Goal: Task Accomplishment & Management: Use online tool/utility

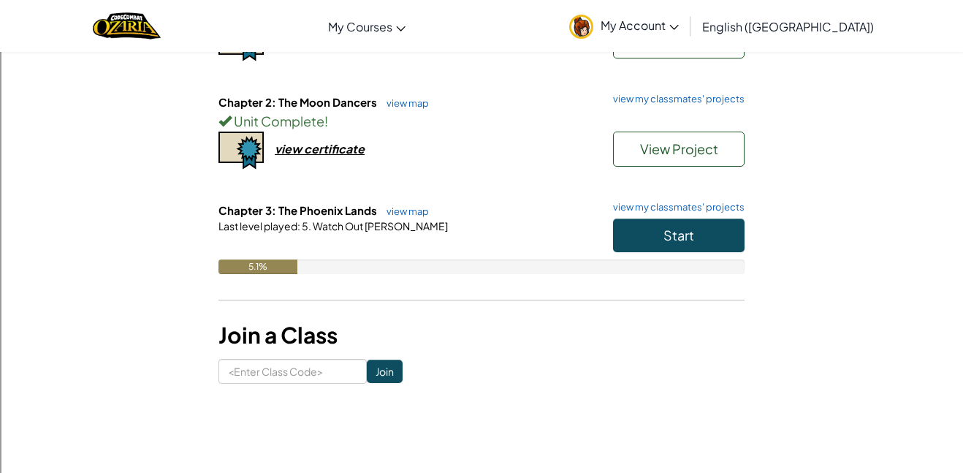
scroll to position [237, 0]
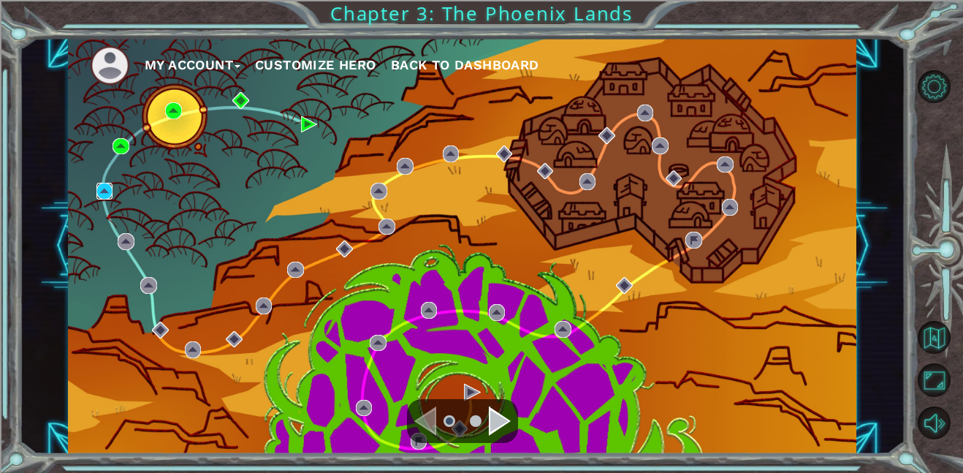
click at [97, 186] on img at bounding box center [104, 191] width 17 height 17
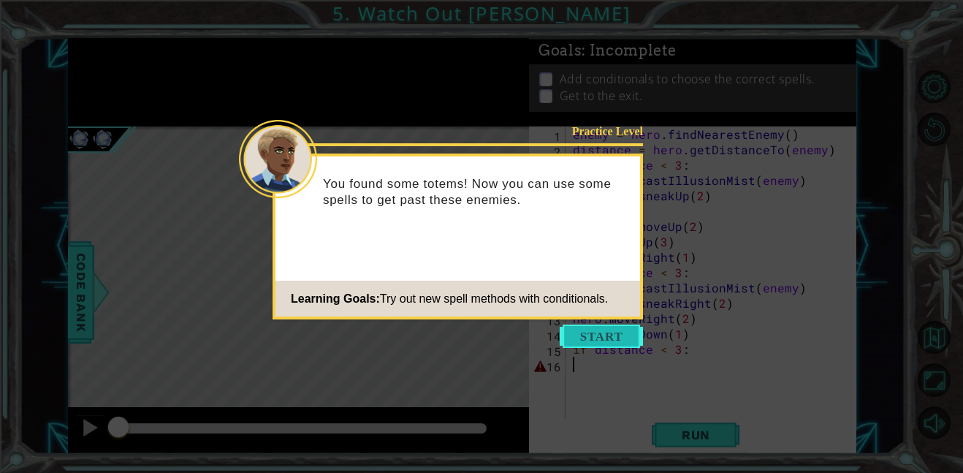
click at [612, 336] on button "Start" at bounding box center [600, 335] width 83 height 23
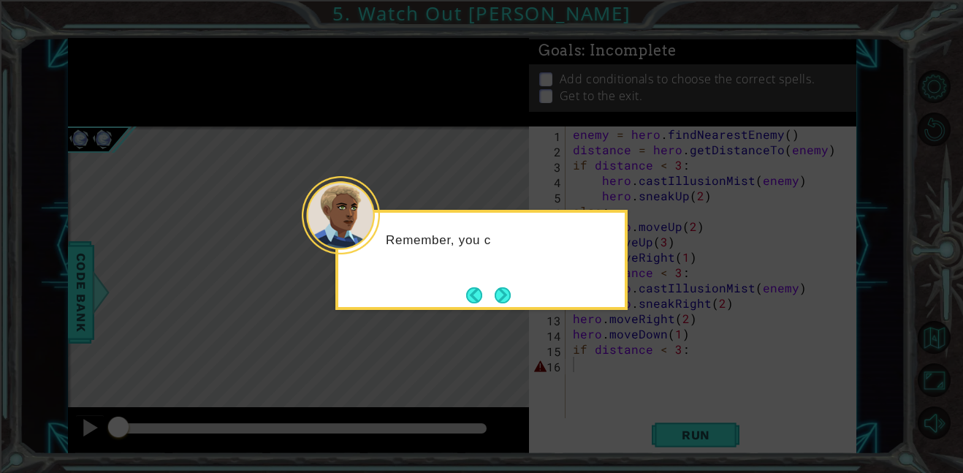
click at [492, 271] on div "Remember, you c" at bounding box center [481, 247] width 286 height 58
click at [506, 293] on button "Next" at bounding box center [502, 295] width 16 height 16
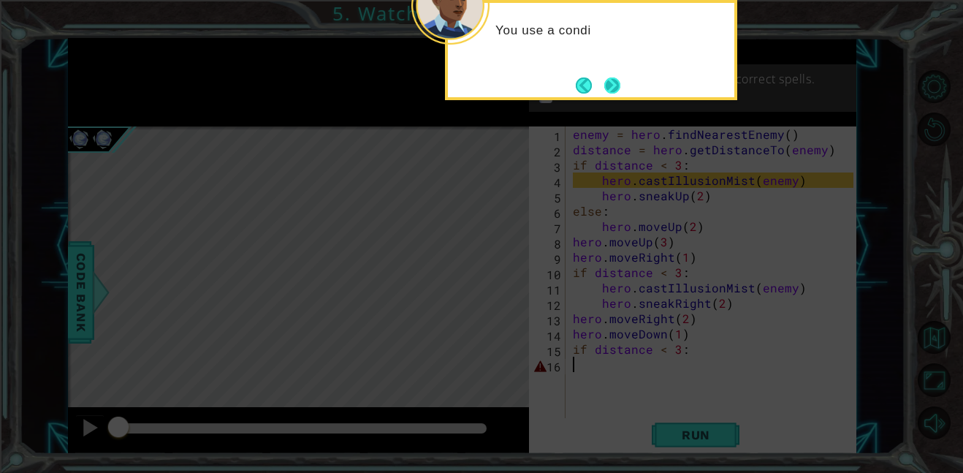
click at [612, 77] on button "Next" at bounding box center [611, 85] width 17 height 17
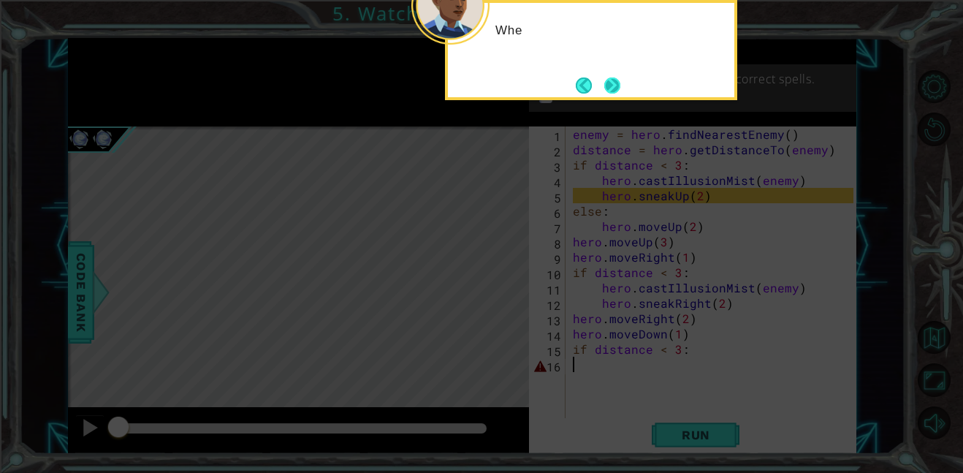
click at [614, 93] on button "Next" at bounding box center [612, 85] width 16 height 16
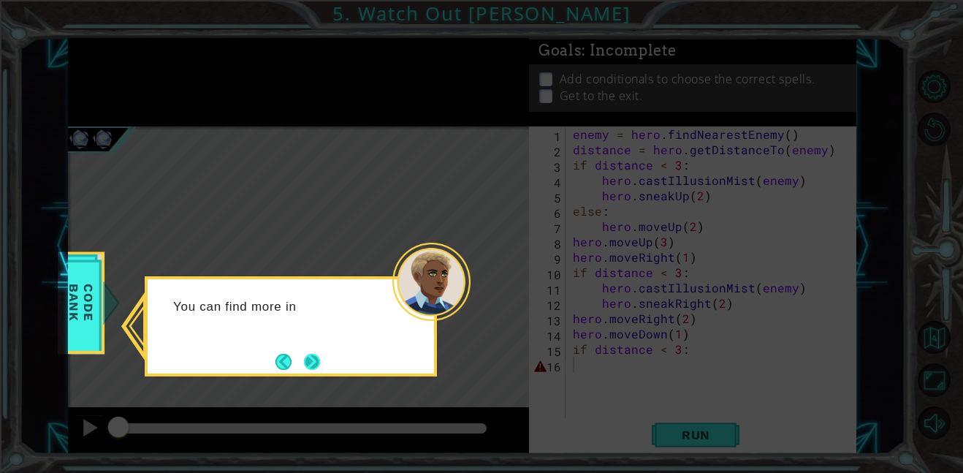
click at [313, 365] on button "Next" at bounding box center [312, 361] width 16 height 16
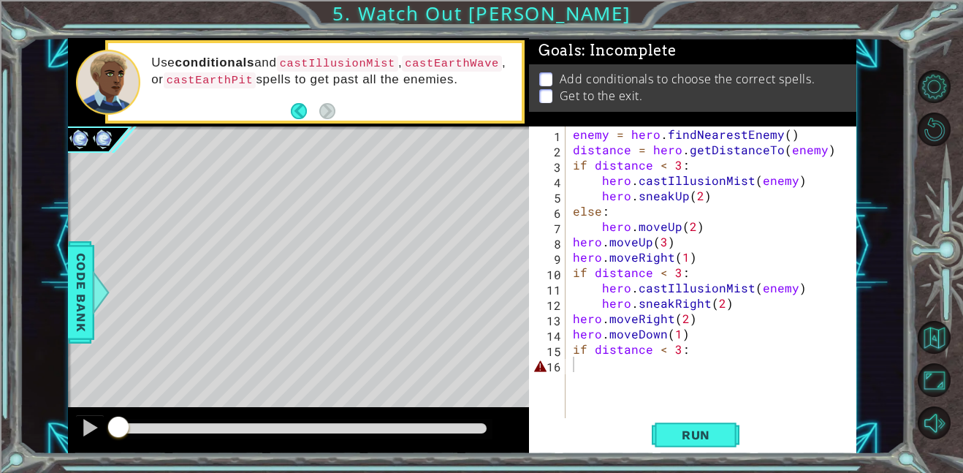
click at [337, 364] on div "Level Map" at bounding box center [405, 341] width 675 height 430
click at [678, 427] on span "Run" at bounding box center [696, 434] width 58 height 15
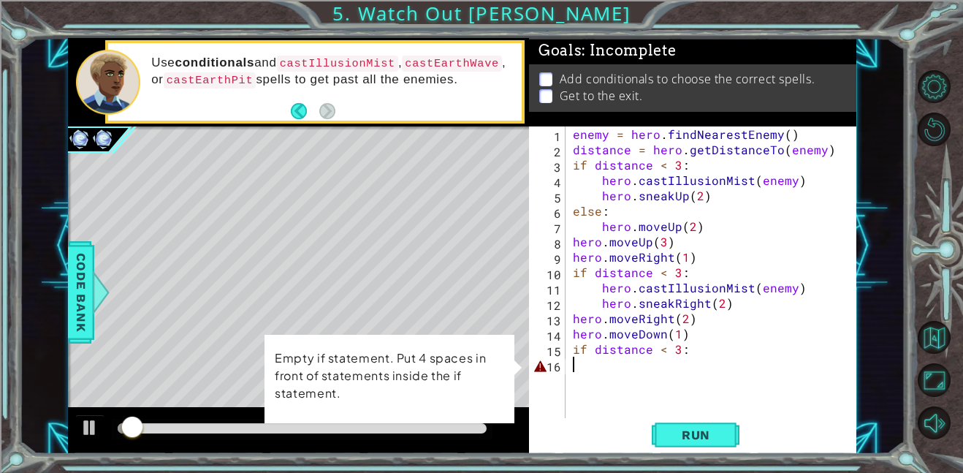
click at [665, 372] on div "enemy = hero . findNearestEnemy ( ) distance = hero . getDistanceTo ( enemy ) i…" at bounding box center [715, 287] width 291 height 322
type textarea "if distance < 3:"
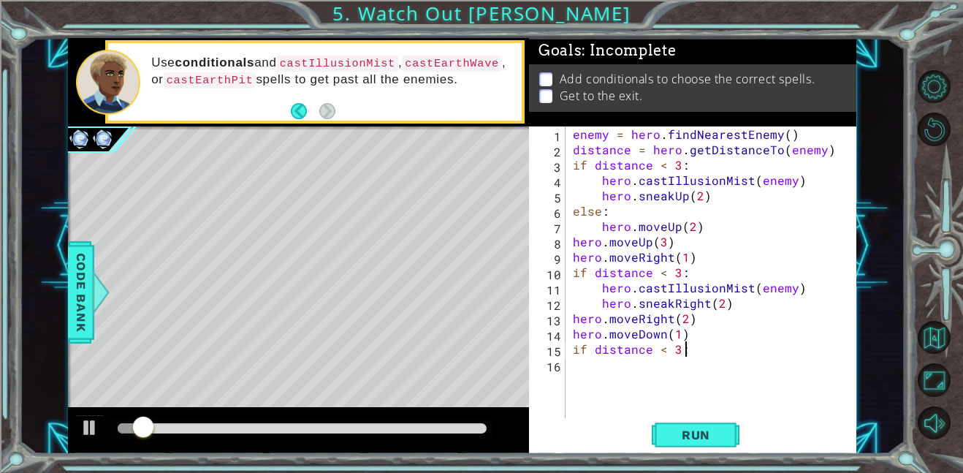
click at [567, 367] on div "if distance < 3: 1 2 3 4 5 6 7 8 9 10 11 12 13 14 15 16 enemy = hero . findNear…" at bounding box center [691, 271] width 324 height 291
click at [574, 365] on div "enemy = hero . findNearestEnemy ( ) distance = hero . getDistanceTo ( enemy ) i…" at bounding box center [715, 287] width 291 height 322
type textarea "if distance < 3:"
click at [691, 424] on button "Run" at bounding box center [695, 434] width 88 height 33
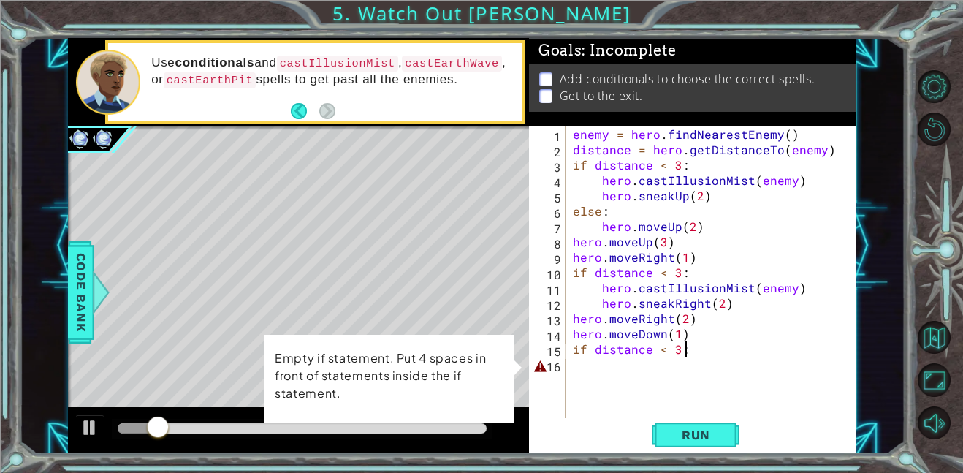
click at [657, 372] on div "enemy = hero . findNearestEnemy ( ) distance = hero . getDistanceTo ( enemy ) i…" at bounding box center [715, 287] width 291 height 322
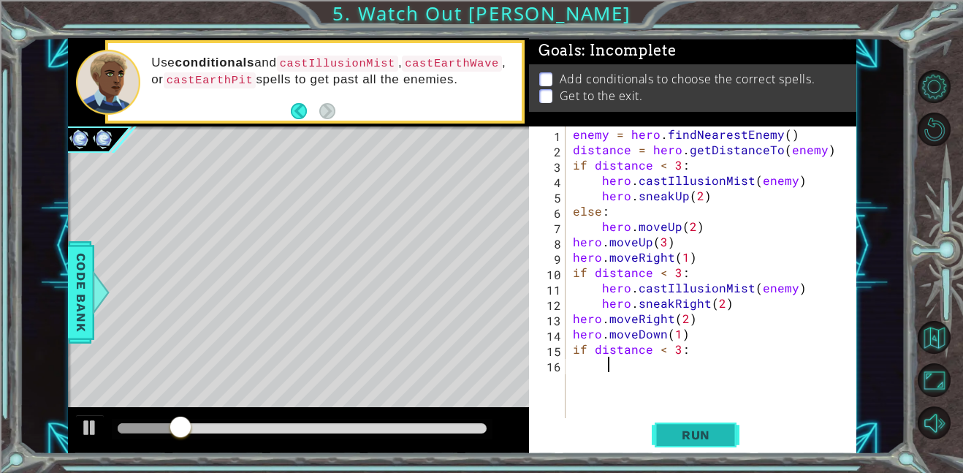
click at [676, 443] on button "Run" at bounding box center [695, 434] width 88 height 33
click at [687, 441] on span "Run" at bounding box center [696, 434] width 58 height 15
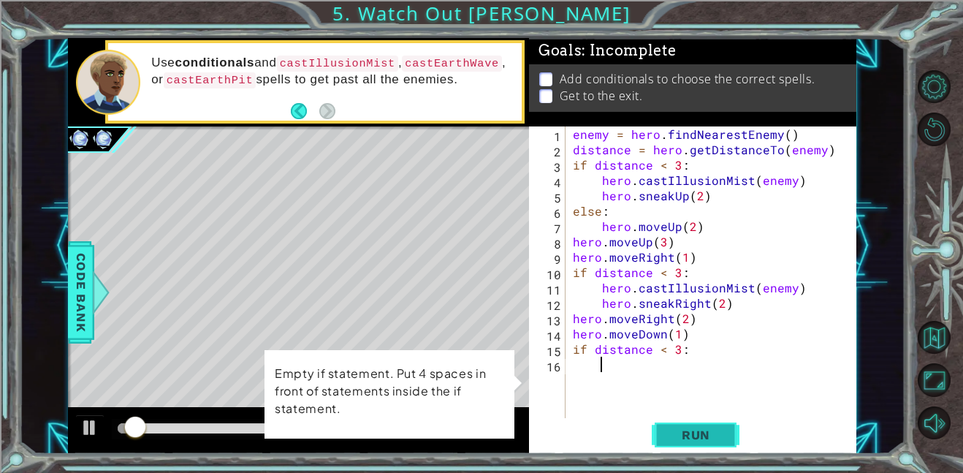
type textarea "if distance < 3:"
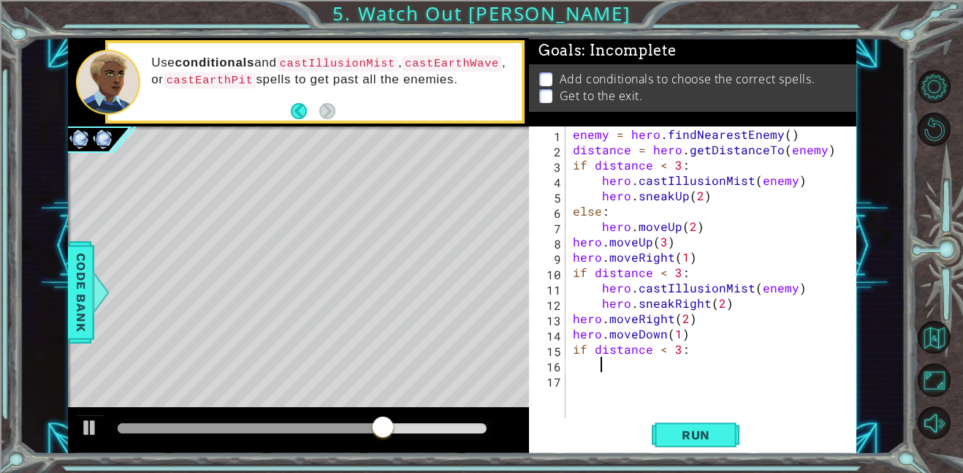
click at [730, 299] on div "enemy = hero . findNearestEnemy ( ) distance = hero . getDistanceTo ( enemy ) i…" at bounding box center [715, 287] width 291 height 322
type textarea "hero.sneakRight(2)"
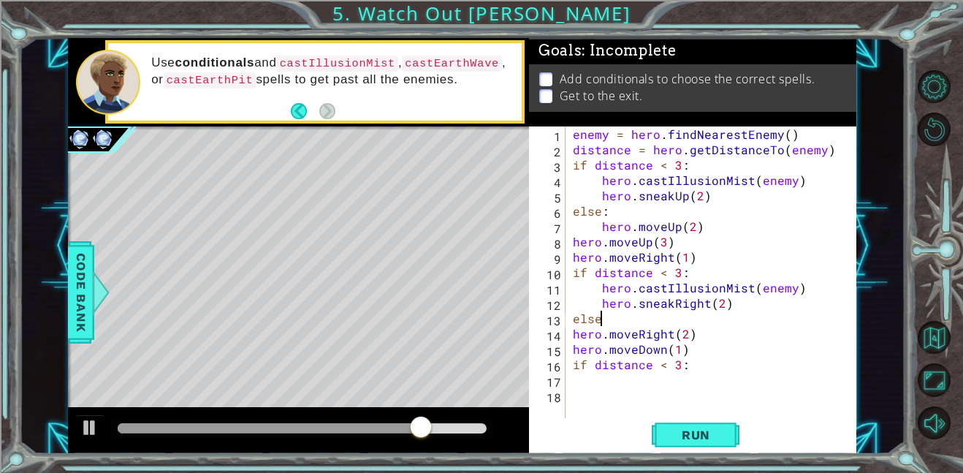
scroll to position [0, 1]
type textarea "else:"
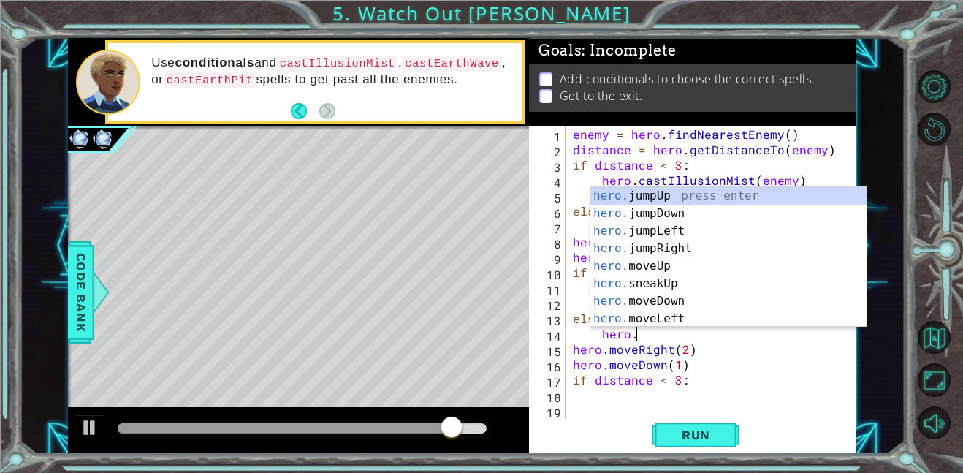
scroll to position [0, 3]
click at [792, 380] on div "enemy = hero . findNearestEnemy ( ) distance = hero . getDistanceTo ( enemy ) i…" at bounding box center [715, 287] width 291 height 322
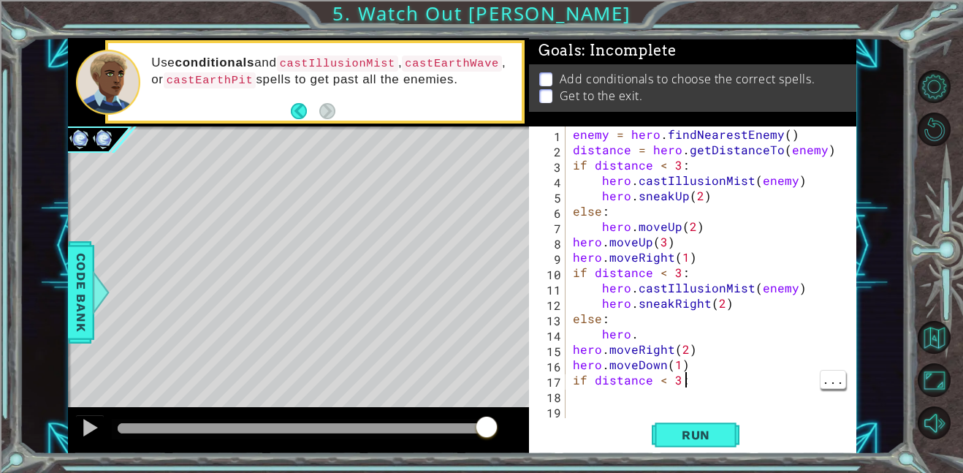
click at [699, 318] on div "enemy = hero . findNearestEnemy ( ) distance = hero . getDistanceTo ( enemy ) i…" at bounding box center [715, 287] width 291 height 322
click at [707, 327] on div "enemy = hero . findNearestEnemy ( ) distance = hero . getDistanceTo ( enemy ) i…" at bounding box center [715, 287] width 291 height 322
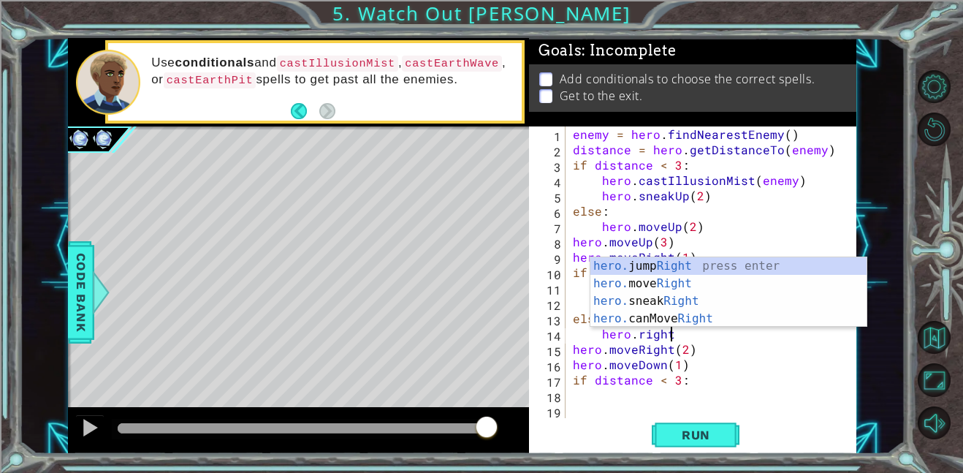
scroll to position [0, 5]
click at [700, 279] on div "hero. jump Right press enter hero. move Right press enter hero. sneak Right pre…" at bounding box center [728, 309] width 276 height 105
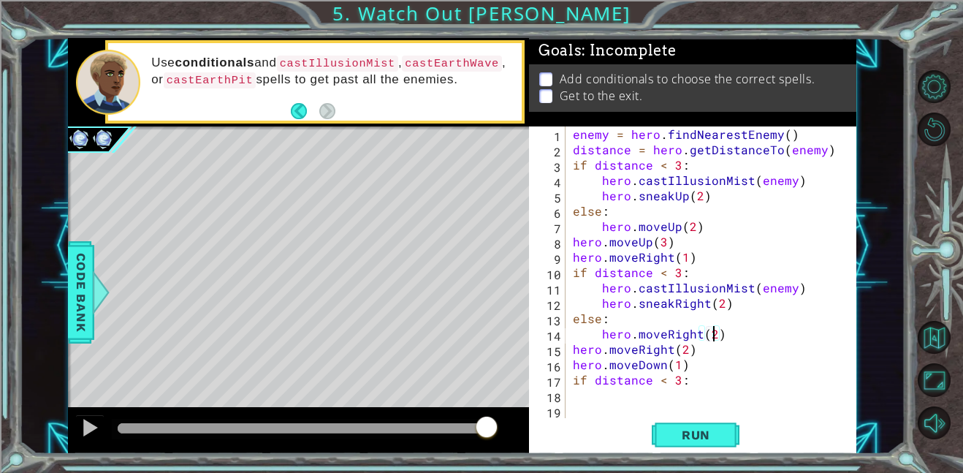
scroll to position [0, 8]
click at [677, 360] on div "enemy = hero . findNearestEnemy ( ) distance = hero . getDistanceTo ( enemy ) i…" at bounding box center [715, 287] width 291 height 322
type textarea "hero.moveDown(2)"
click at [647, 392] on div "enemy = hero . findNearestEnemy ( ) distance = hero . getDistanceTo ( enemy ) i…" at bounding box center [715, 287] width 291 height 322
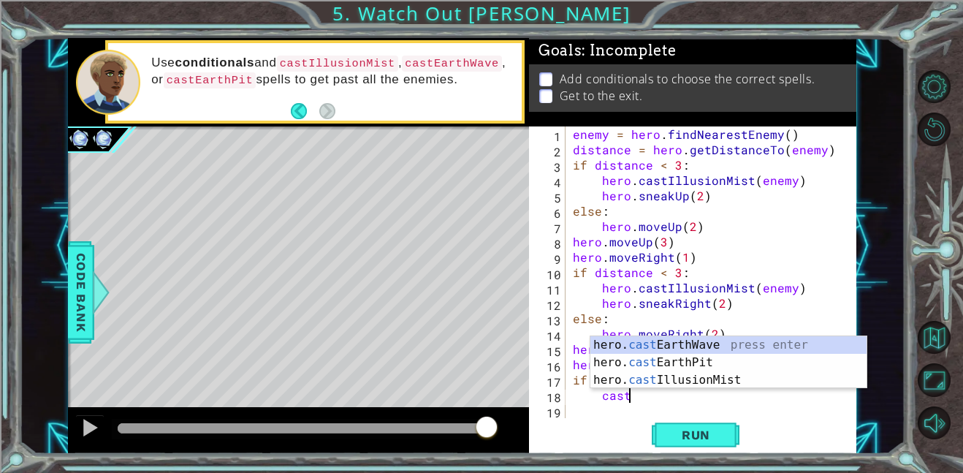
scroll to position [0, 2]
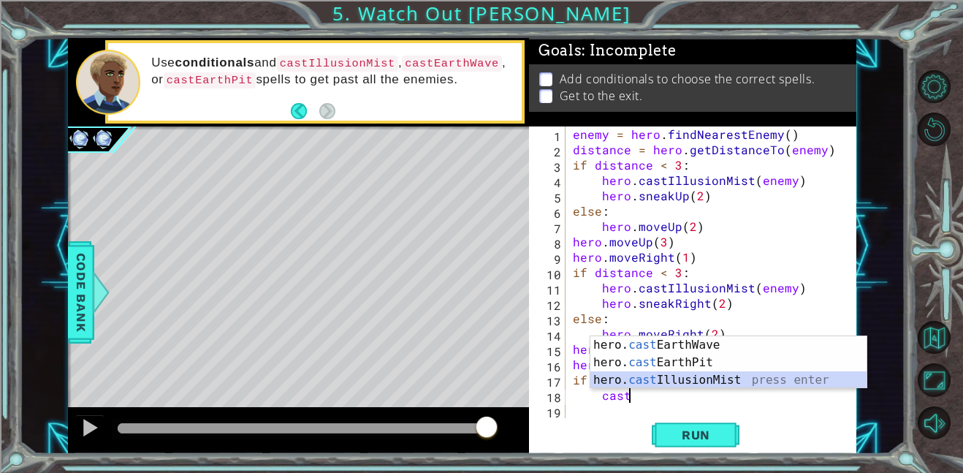
click at [745, 383] on div "hero. cast EarthWave press enter hero. cast EarthPit press enter hero. cast Ill…" at bounding box center [728, 380] width 276 height 88
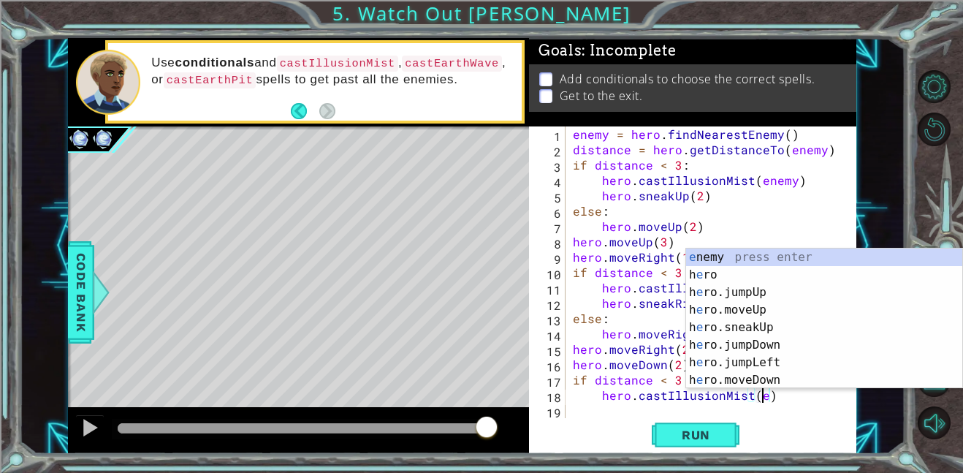
scroll to position [0, 12]
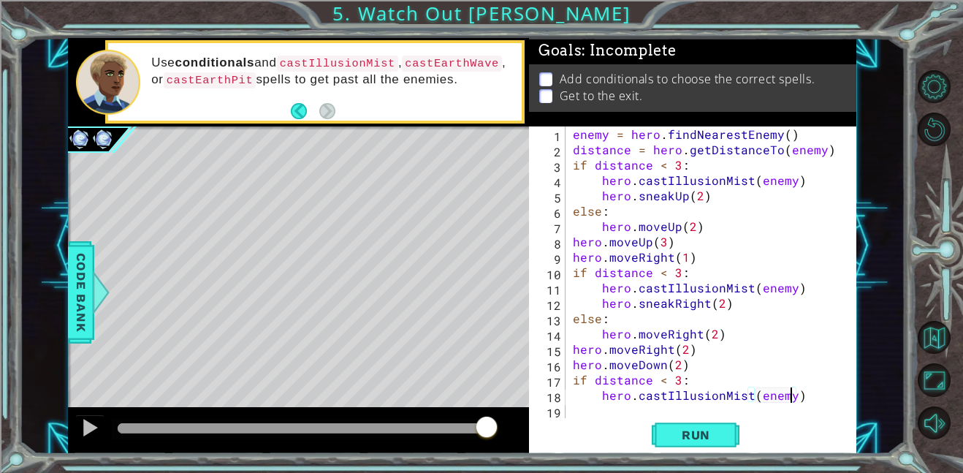
type textarea "hero.castIllusionMist(enemy)"
click at [632, 418] on div "Run" at bounding box center [695, 434] width 327 height 33
click at [630, 407] on div "enemy = hero . findNearestEnemy ( ) distance = hero . getDistanceTo ( enemy ) i…" at bounding box center [715, 287] width 291 height 322
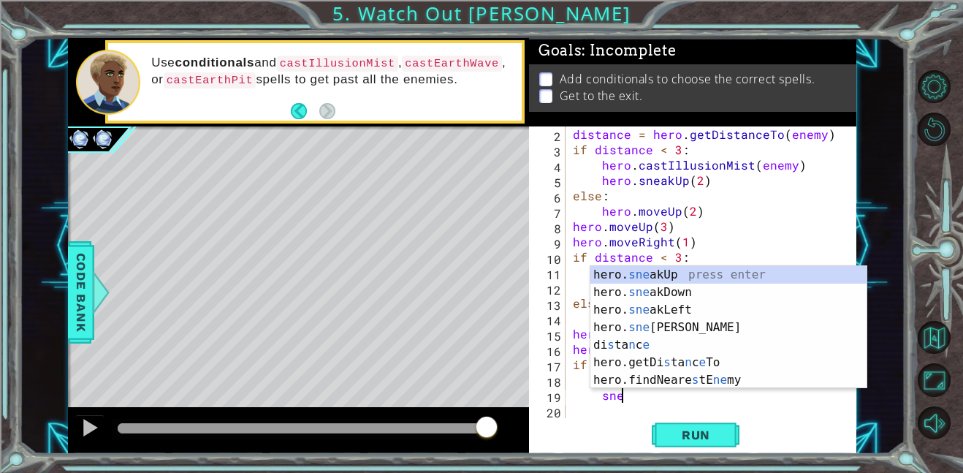
scroll to position [0, 2]
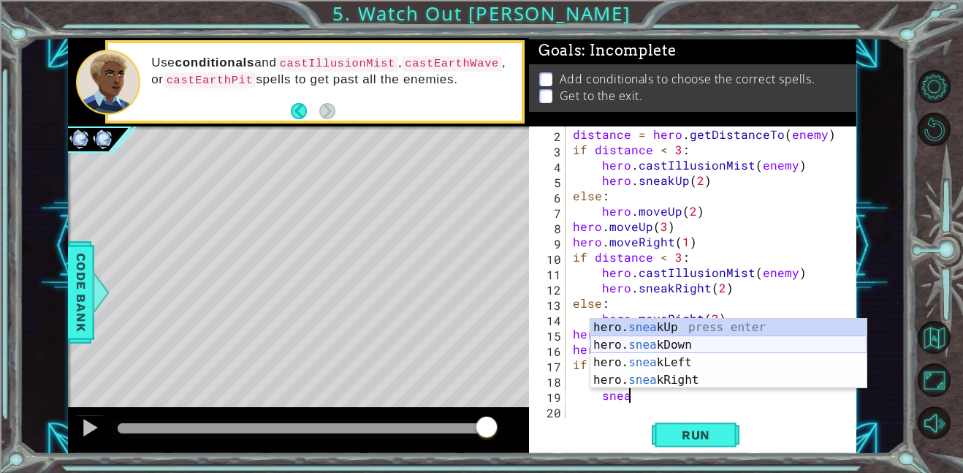
click at [637, 345] on div "hero. snea kUp press enter hero. snea kDown press enter hero. snea kLeft press …" at bounding box center [728, 370] width 276 height 105
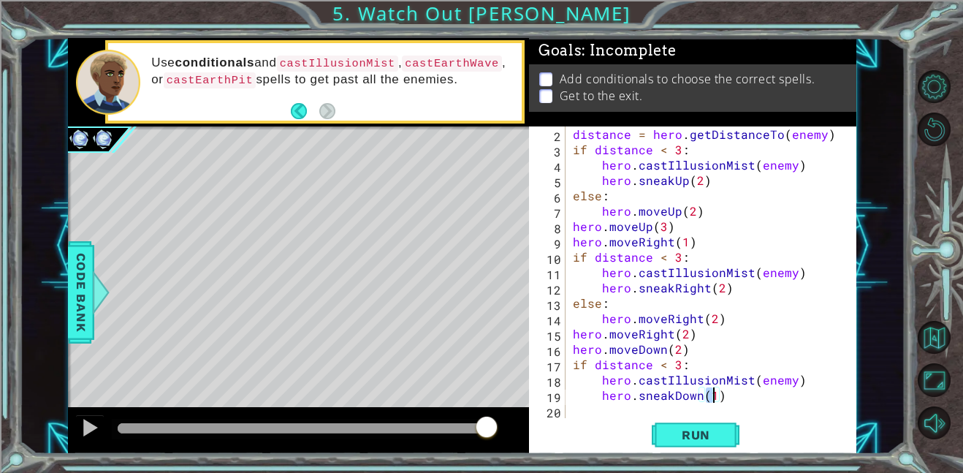
type textarea "hero.sneakDown(2)"
click at [618, 409] on div "distance = hero . getDistanceTo ( enemy ) if distance < 3 : hero . castIllusion…" at bounding box center [715, 287] width 291 height 322
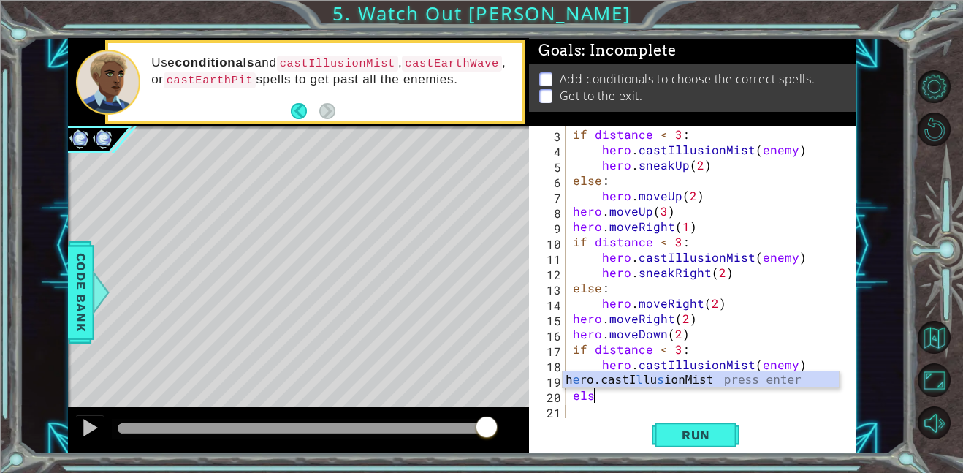
scroll to position [0, 1]
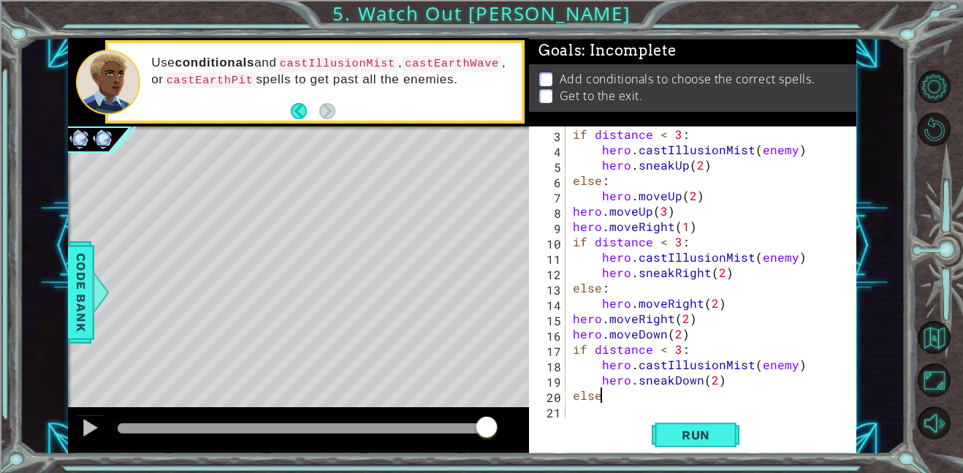
type textarea "else:"
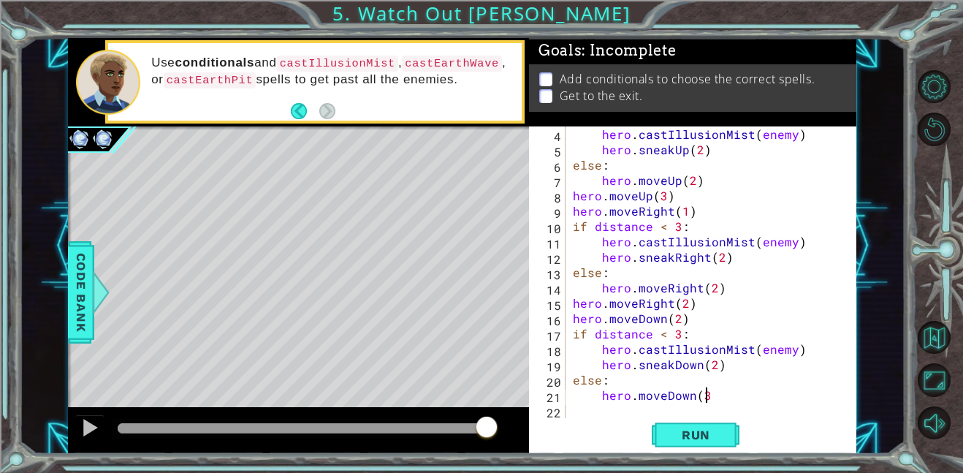
scroll to position [0, 7]
type textarea "hero.moveDown(2)"
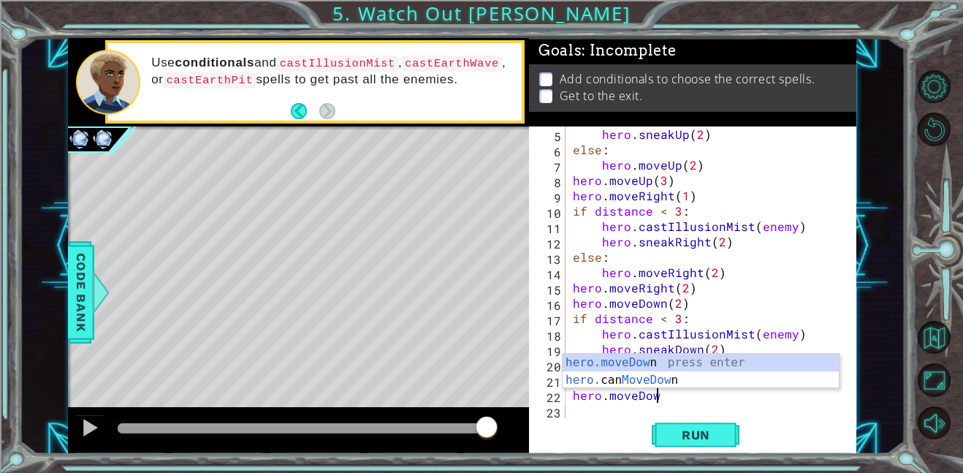
scroll to position [0, 4]
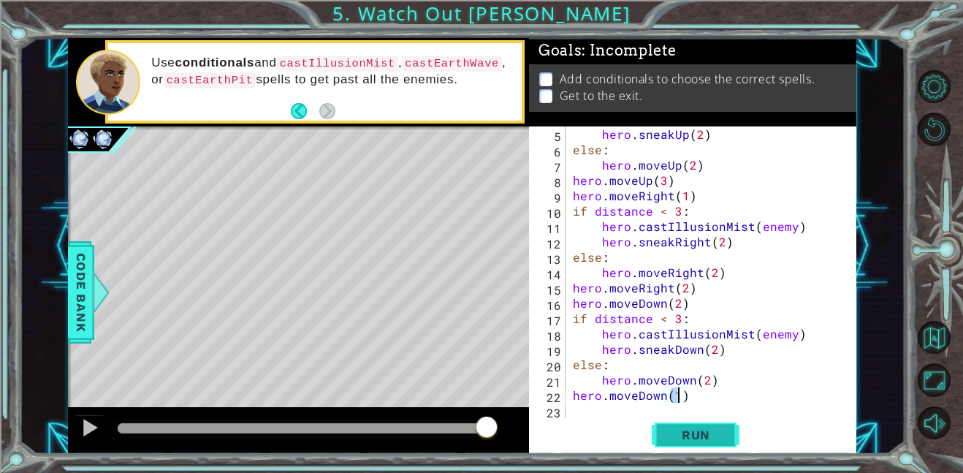
click at [703, 440] on span "Run" at bounding box center [696, 434] width 58 height 15
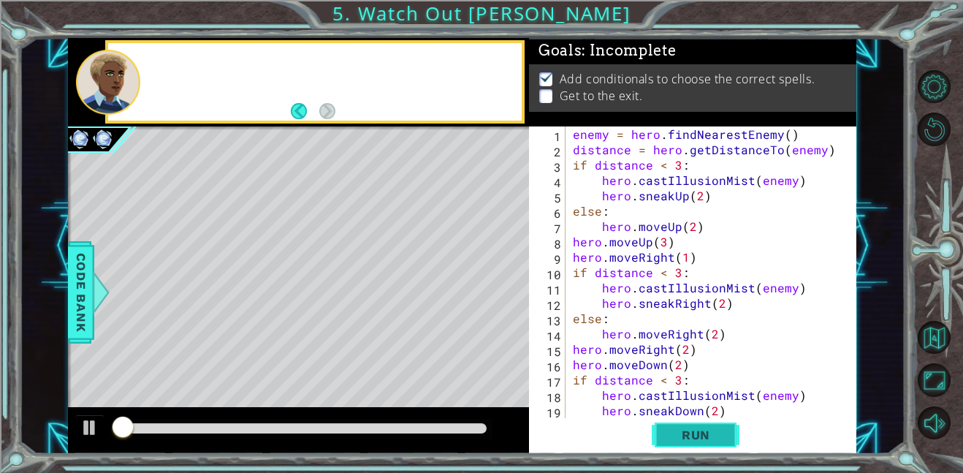
scroll to position [0, 0]
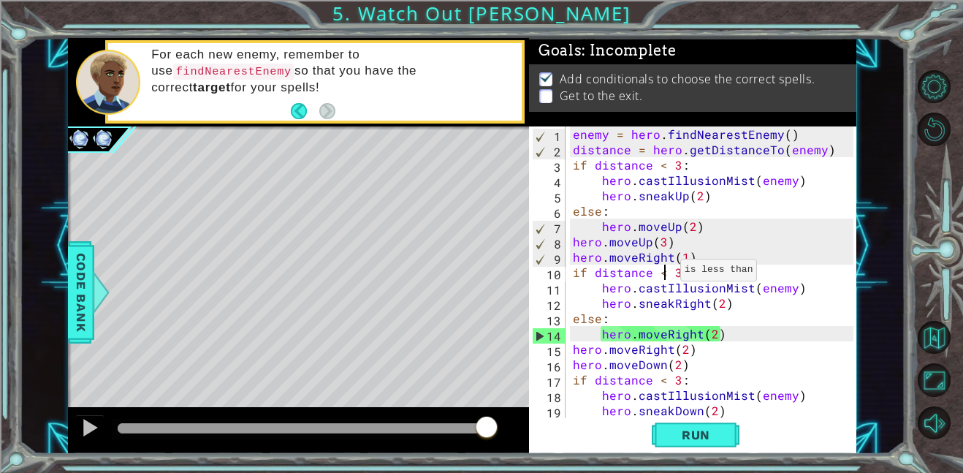
click at [662, 273] on div "enemy = hero . findNearestEnemy ( ) distance = hero . getDistanceTo ( enemy ) i…" at bounding box center [715, 287] width 291 height 322
click at [691, 438] on span "Run" at bounding box center [696, 434] width 58 height 15
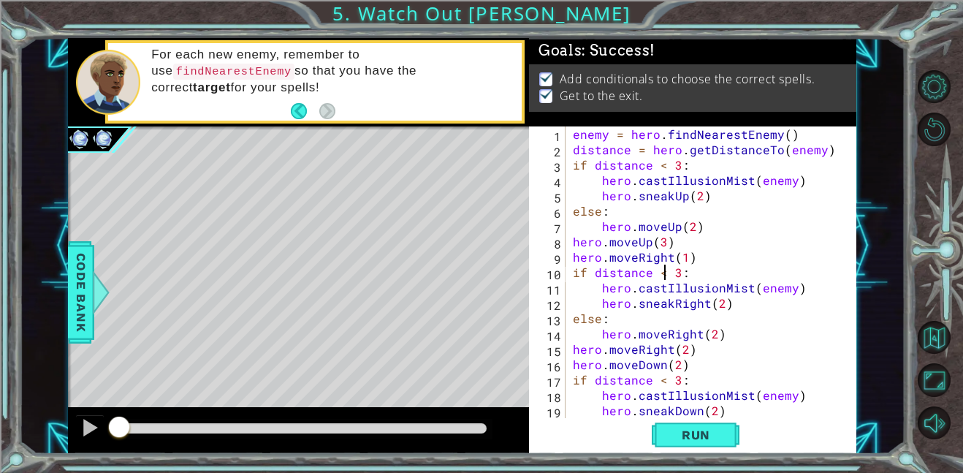
drag, startPoint x: 384, startPoint y: 435, endPoint x: 53, endPoint y: 464, distance: 332.2
click at [53, 464] on div "1 ההההההההההההההההההההההההההההההההההההההההההההההההההההההההההההההההההההההההההההה…" at bounding box center [481, 236] width 963 height 473
click at [76, 434] on button at bounding box center [89, 429] width 29 height 30
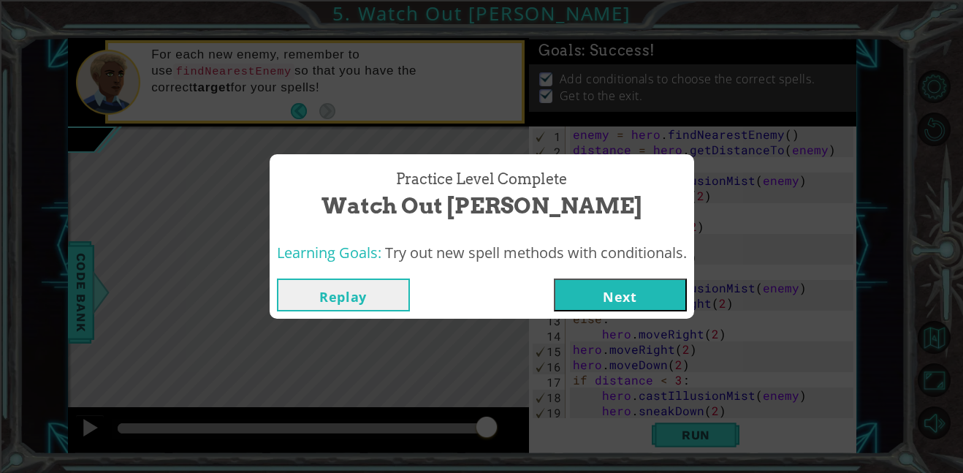
drag, startPoint x: 119, startPoint y: 435, endPoint x: 494, endPoint y: 471, distance: 376.4
click at [494, 471] on body "1 ההההההההההההההההההההההההההההההההההההההההההההההההההההההההההההההההההההההההההההה…" at bounding box center [481, 236] width 963 height 473
click at [373, 298] on button "Replay" at bounding box center [343, 294] width 133 height 33
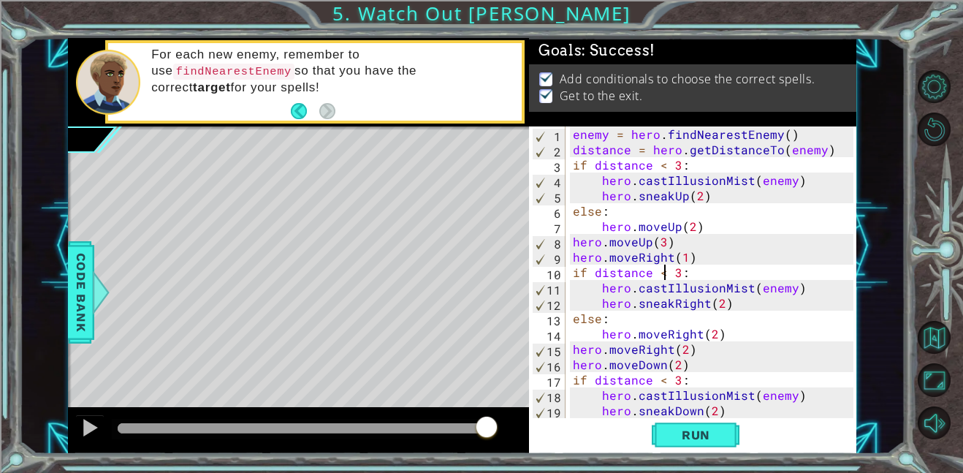
click at [765, 283] on div "enemy = hero . findNearestEnemy ( ) distance = hero . getDistanceTo ( enemy ) i…" at bounding box center [715, 287] width 291 height 322
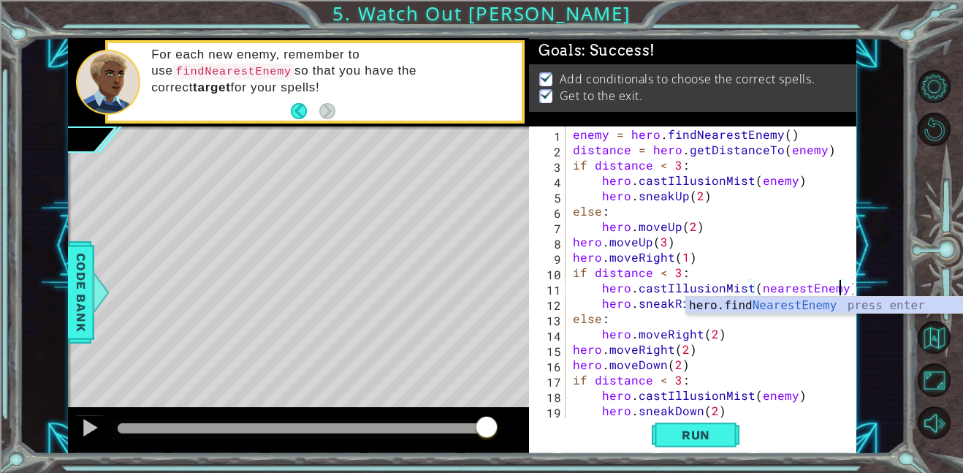
scroll to position [0, 16]
click at [761, 288] on div "enemy = hero . findNearestEnemy ( ) distance = hero . getDistanceTo ( enemy ) i…" at bounding box center [715, 287] width 291 height 322
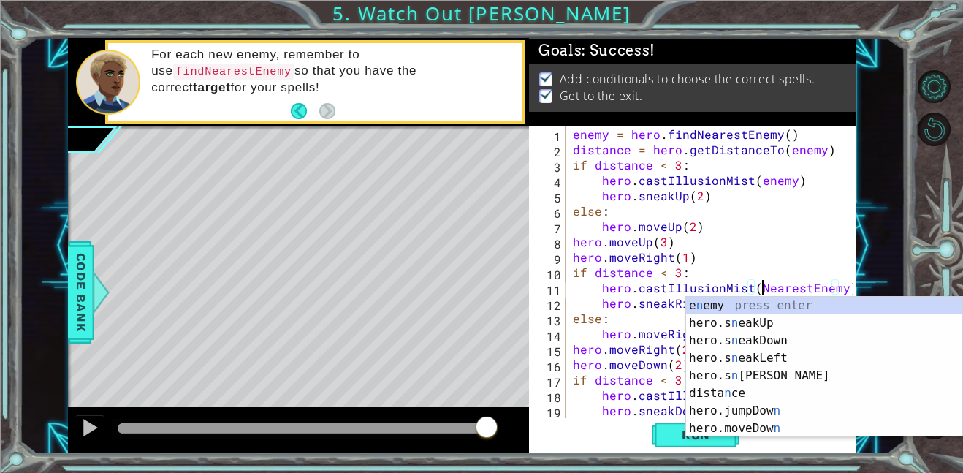
scroll to position [0, 12]
click at [797, 257] on div "enemy = hero . findNearestEnemy ( ) distance = hero . getDistanceTo ( enemy ) i…" at bounding box center [715, 287] width 291 height 322
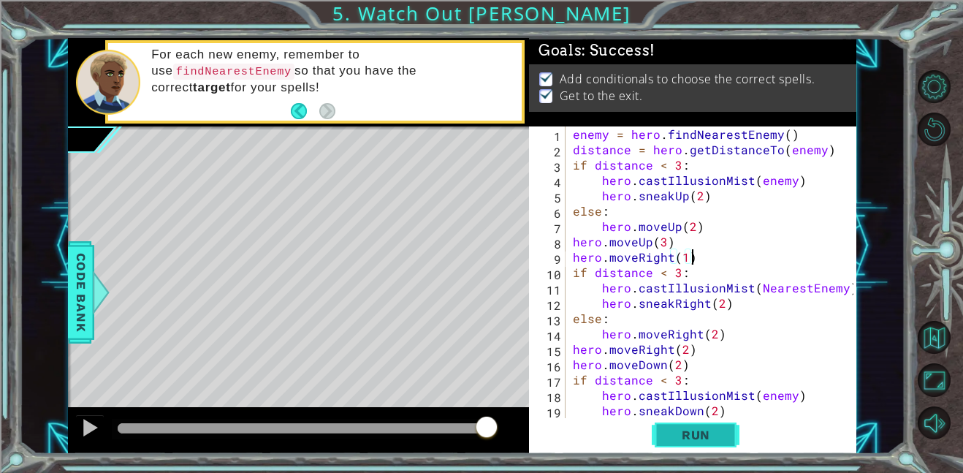
click at [693, 436] on span "Run" at bounding box center [696, 434] width 58 height 15
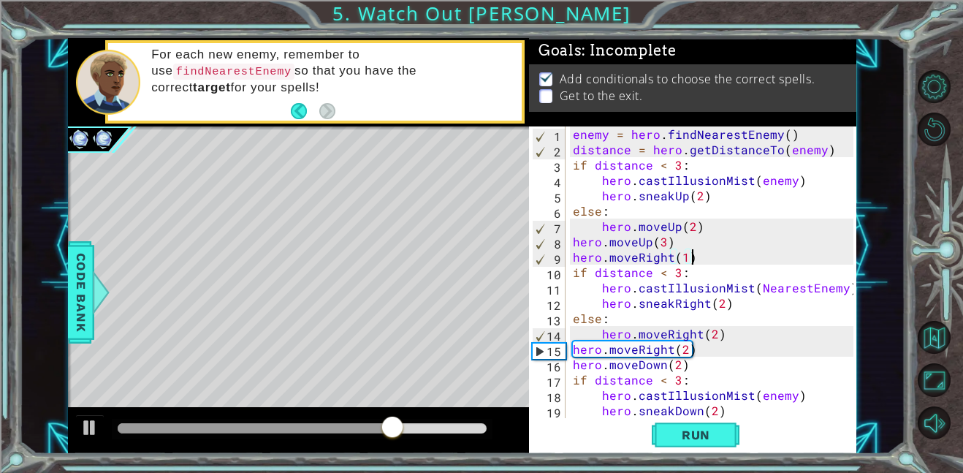
click at [763, 396] on div "enemy = hero . findNearestEnemy ( ) distance = hero . getDistanceTo ( enemy ) i…" at bounding box center [715, 287] width 291 height 322
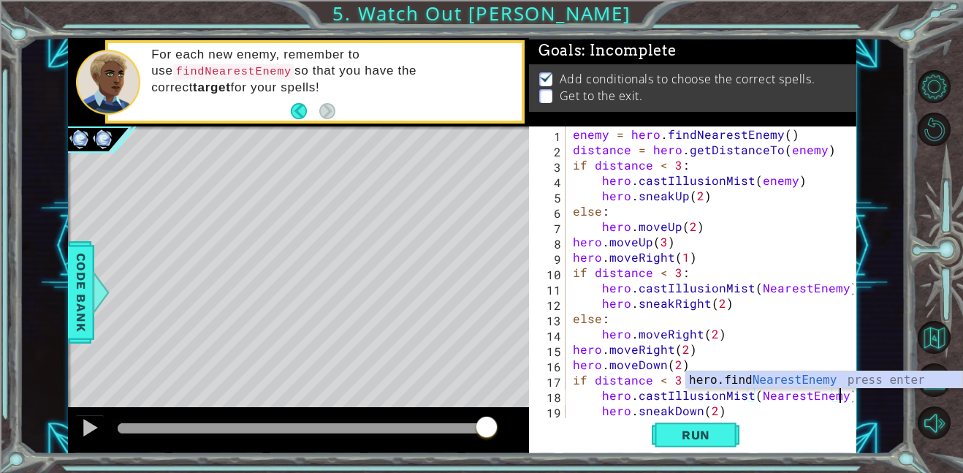
scroll to position [0, 16]
click at [721, 432] on span "Run" at bounding box center [696, 434] width 58 height 15
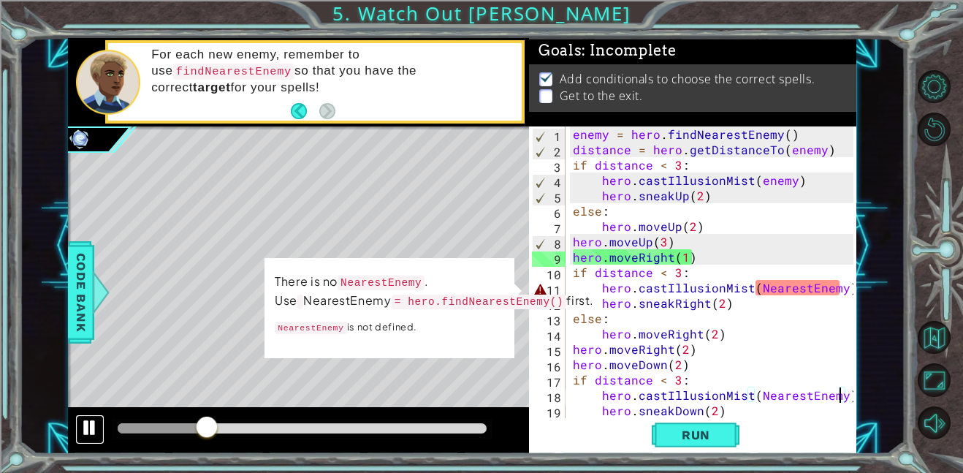
click at [88, 437] on div at bounding box center [89, 427] width 19 height 19
click at [783, 287] on div "enemy = hero . findNearestEnemy ( ) distance = hero . getDistanceTo ( enemy ) i…" at bounding box center [715, 287] width 291 height 322
click at [761, 267] on div "enemy = hero . findNearestEnemy ( ) distance = hero . getDistanceTo ( enemy ) i…" at bounding box center [715, 287] width 291 height 322
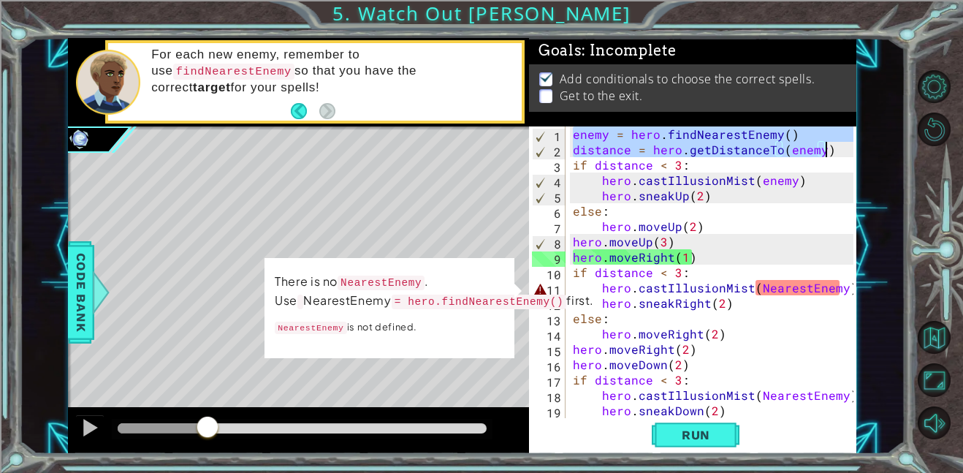
drag, startPoint x: 570, startPoint y: 136, endPoint x: 852, endPoint y: 153, distance: 282.4
click at [852, 153] on div "if distance < 3: 1 2 3 4 5 6 7 8 9 10 11 12 13 14 15 16 17 18 19 20 enemy = her…" at bounding box center [691, 271] width 324 height 291
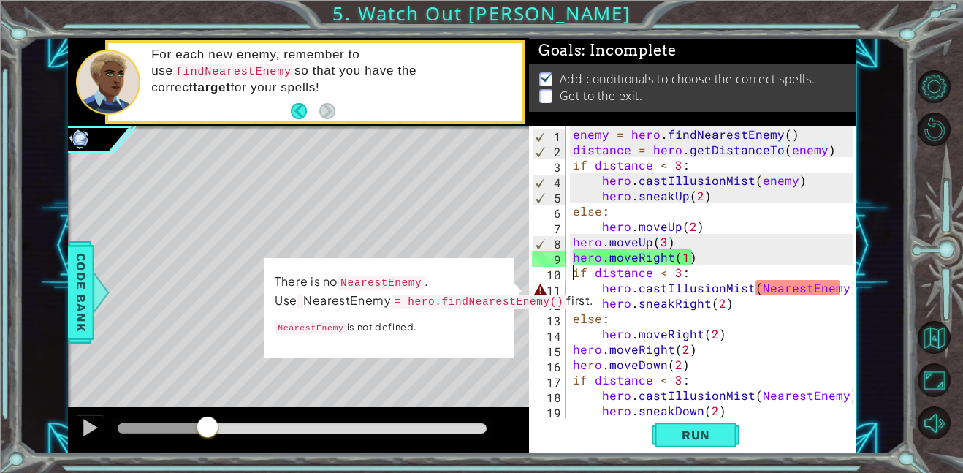
click at [570, 272] on div "enemy = hero . findNearestEnemy ( ) distance = hero . getDistanceTo ( enemy ) i…" at bounding box center [715, 287] width 291 height 322
paste textarea "distance = hero.getDistanceTo(enemy)"
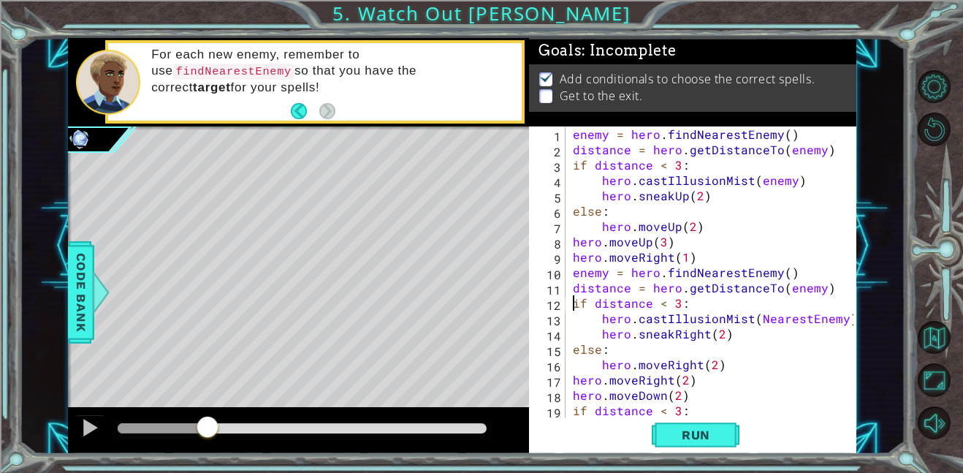
click at [570, 353] on div "enemy = hero . findNearestEnemy ( ) distance = hero . getDistanceTo ( enemy ) i…" at bounding box center [715, 287] width 291 height 322
paste textarea "distance = hero.getDistanceTo(enemy)"
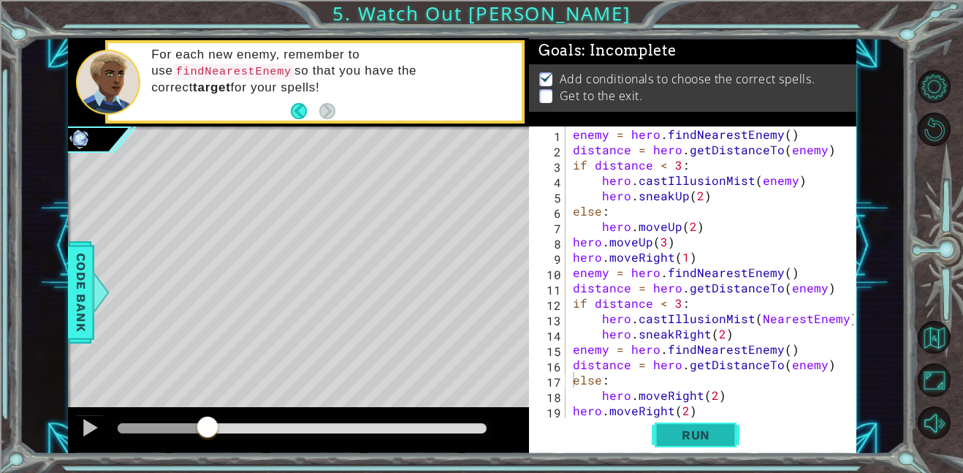
click at [668, 429] on span "Run" at bounding box center [696, 434] width 58 height 15
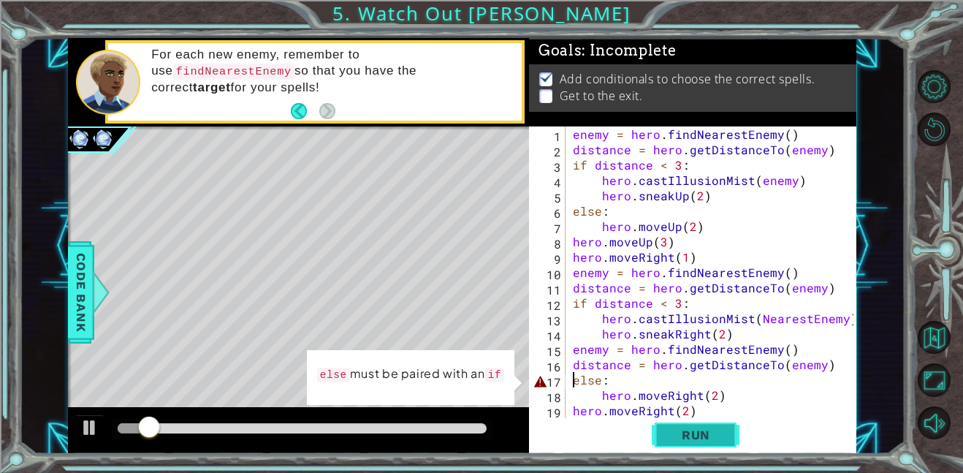
click at [659, 424] on button "Run" at bounding box center [695, 434] width 88 height 33
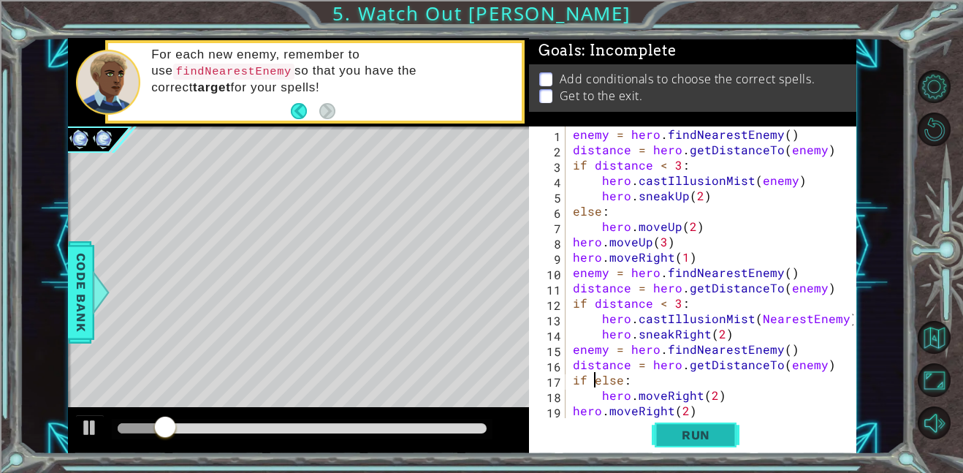
click at [662, 434] on button "Run" at bounding box center [695, 434] width 88 height 33
click at [629, 384] on div "enemy = hero . findNearestEnemy ( ) distance = hero . getDistanceTo ( enemy ) i…" at bounding box center [715, 287] width 291 height 322
click at [654, 440] on button "Run" at bounding box center [695, 434] width 88 height 33
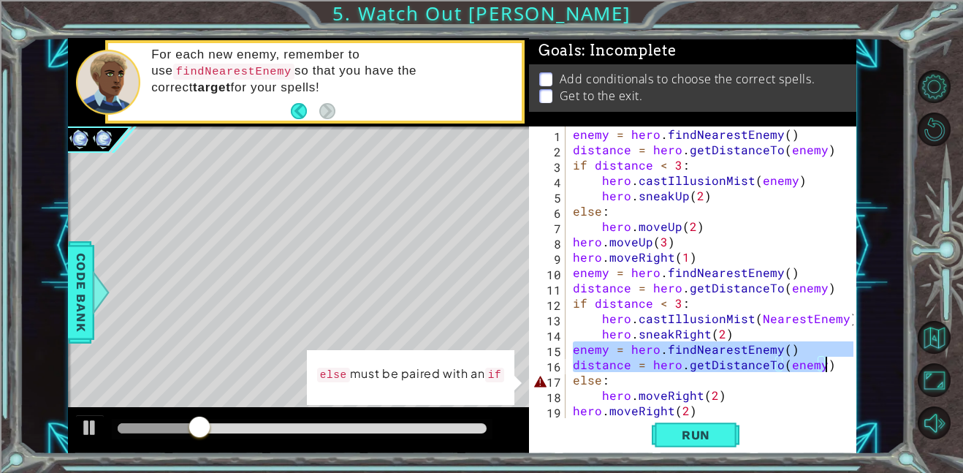
drag, startPoint x: 570, startPoint y: 346, endPoint x: 830, endPoint y: 362, distance: 259.8
click at [830, 362] on div "enemy = hero . findNearestEnemy ( ) distance = hero . getDistanceTo ( enemy ) i…" at bounding box center [715, 287] width 291 height 322
type textarea "enemy = hero.findNearestEnemy() distance = hero.getDistanceTo(enemy)"
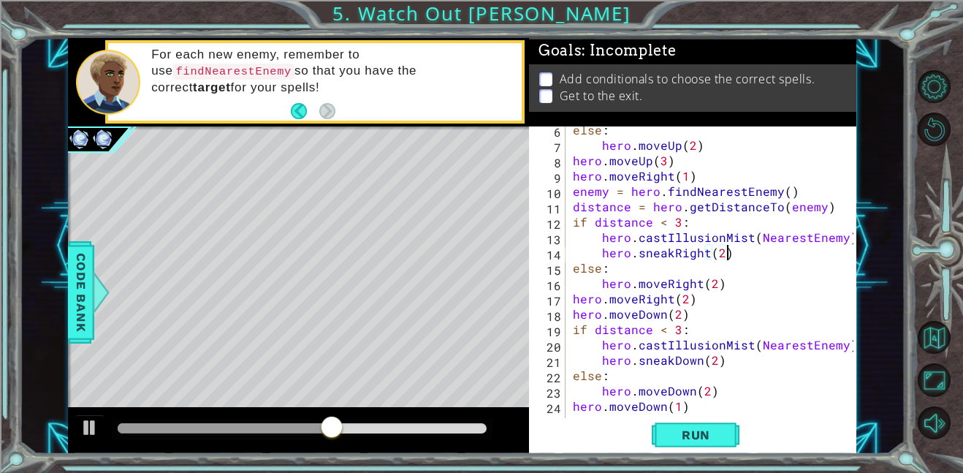
scroll to position [92, 0]
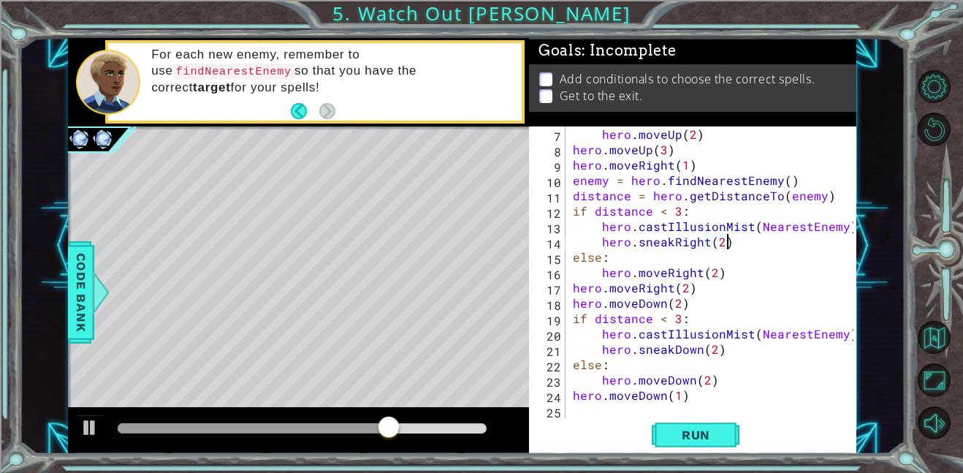
click at [687, 300] on div "hero . moveUp ( 2 ) hero . moveUp ( 3 ) hero . moveRight ( 1 ) enemy = hero . f…" at bounding box center [715, 287] width 291 height 322
type textarea "hero.moveDown(2)"
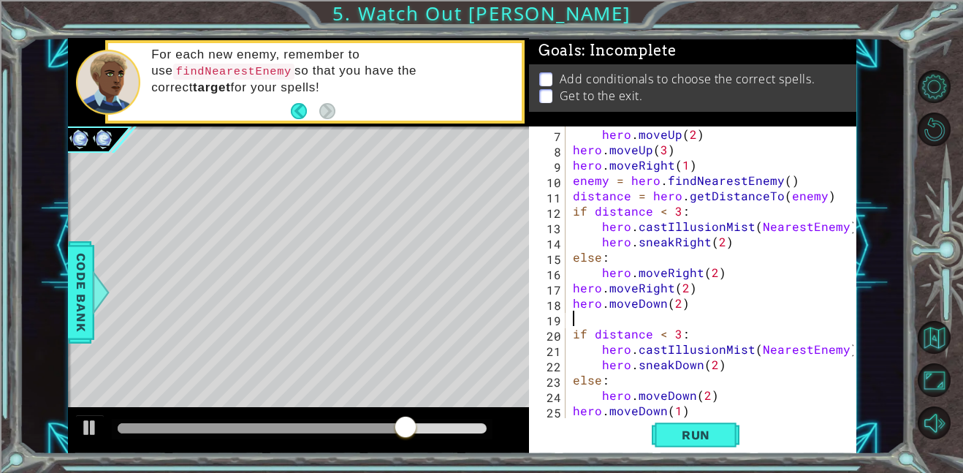
paste textarea "distance = hero.getDistanceTo(enemy)"
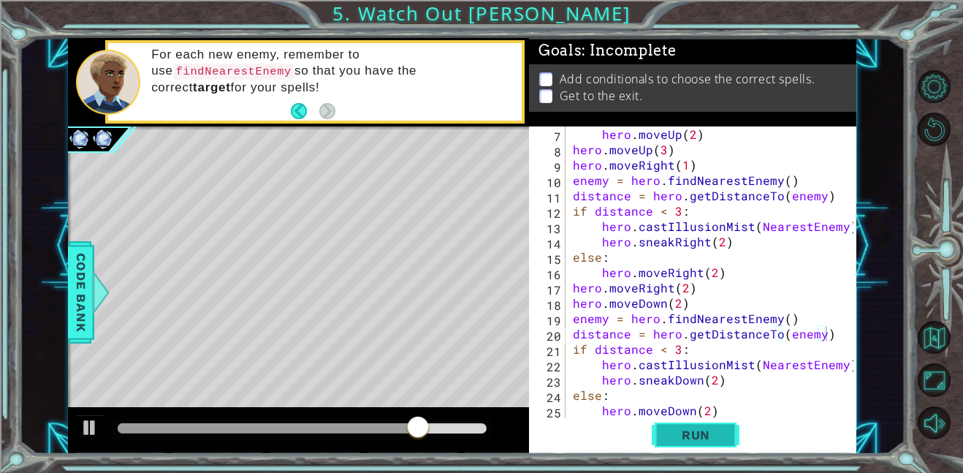
click at [718, 436] on span "Run" at bounding box center [696, 434] width 58 height 15
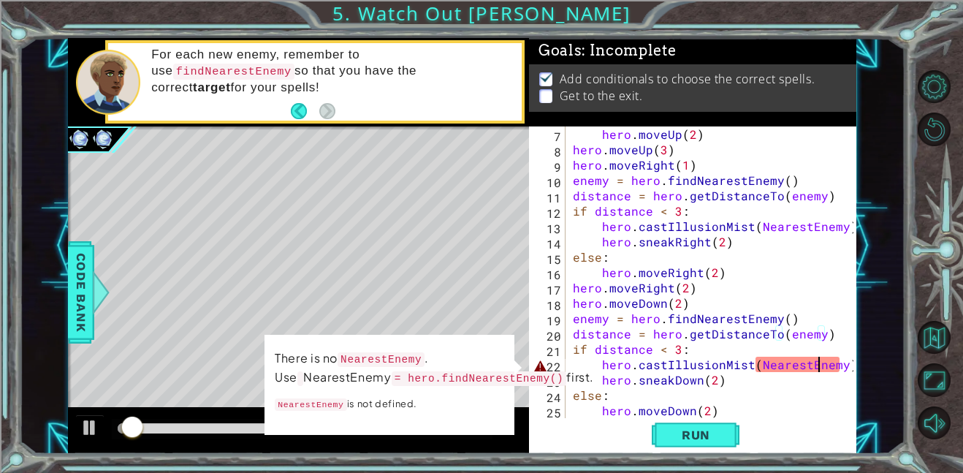
click at [818, 359] on div "hero . moveUp ( 2 ) hero . moveUp ( 3 ) hero . moveRight ( 1 ) enemy = hero . f…" at bounding box center [715, 287] width 291 height 322
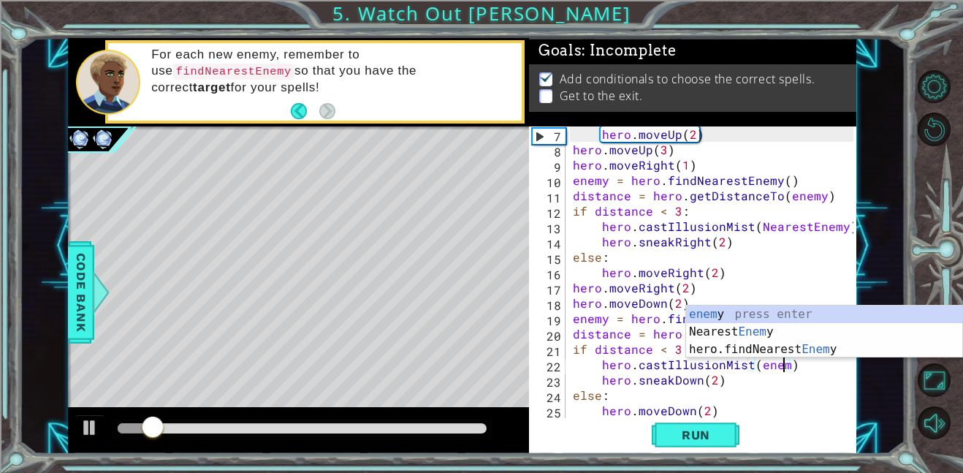
scroll to position [0, 13]
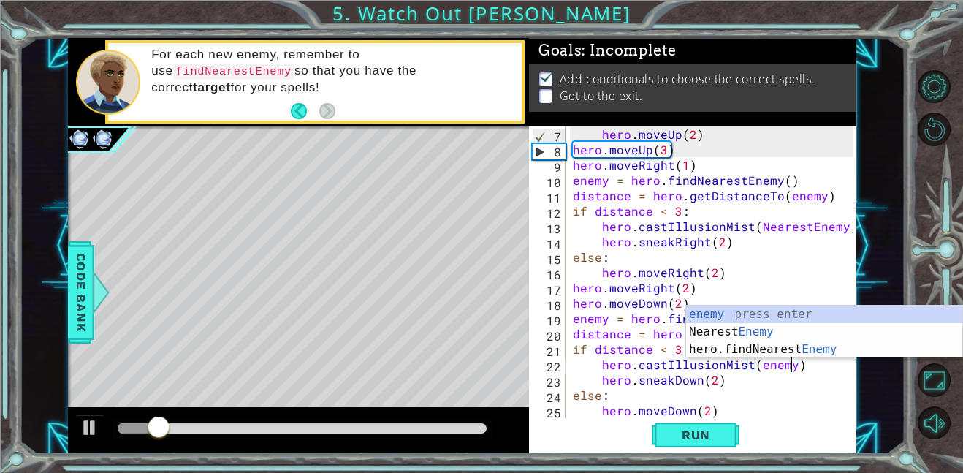
click at [838, 379] on div at bounding box center [845, 241] width 15 height 414
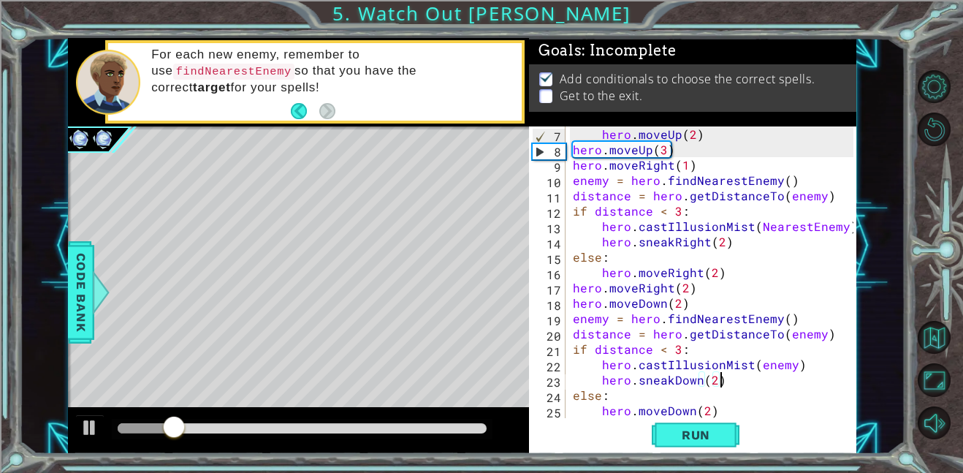
click at [814, 237] on div "hero . moveUp ( 2 ) hero . moveUp ( 3 ) hero . moveRight ( 1 ) enemy = hero . f…" at bounding box center [715, 287] width 291 height 322
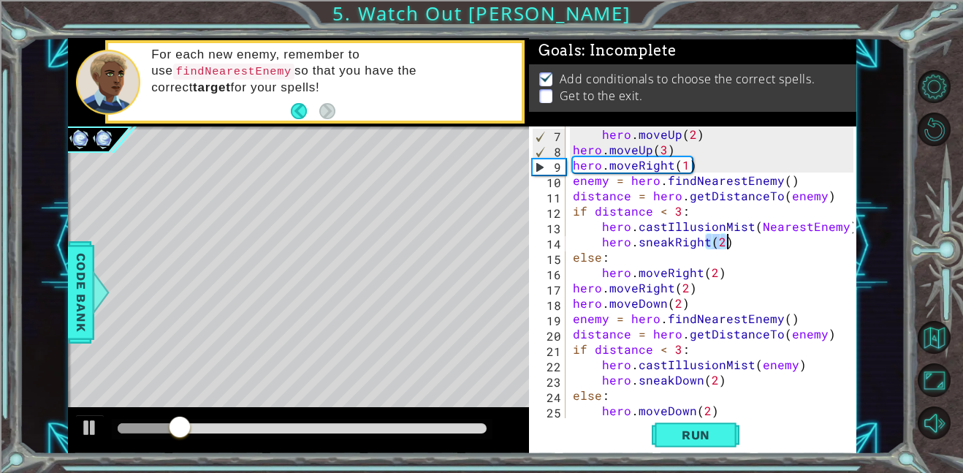
click at [809, 232] on div "hero . moveUp ( 2 ) hero . moveUp ( 3 ) hero . moveRight ( 1 ) enemy = hero . f…" at bounding box center [715, 287] width 291 height 322
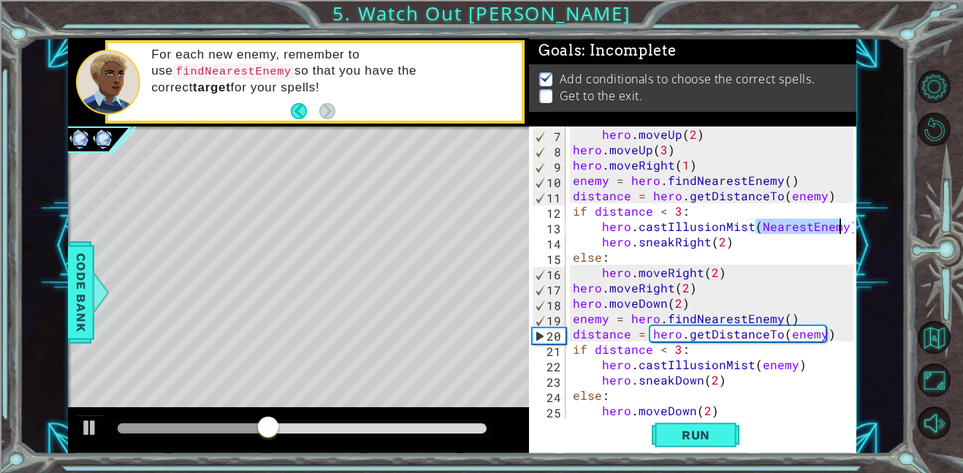
click at [797, 311] on div "hero . moveUp ( 2 ) hero . moveUp ( 3 ) hero . moveRight ( 1 ) enemy = hero . f…" at bounding box center [715, 287] width 291 height 322
click at [781, 342] on div "hero . moveUp ( 2 ) hero . moveUp ( 3 ) hero . moveRight ( 1 ) enemy = hero . f…" at bounding box center [715, 287] width 291 height 322
click at [784, 354] on div "hero . moveUp ( 2 ) hero . moveUp ( 3 ) hero . moveRight ( 1 ) enemy = hero . f…" at bounding box center [715, 287] width 291 height 322
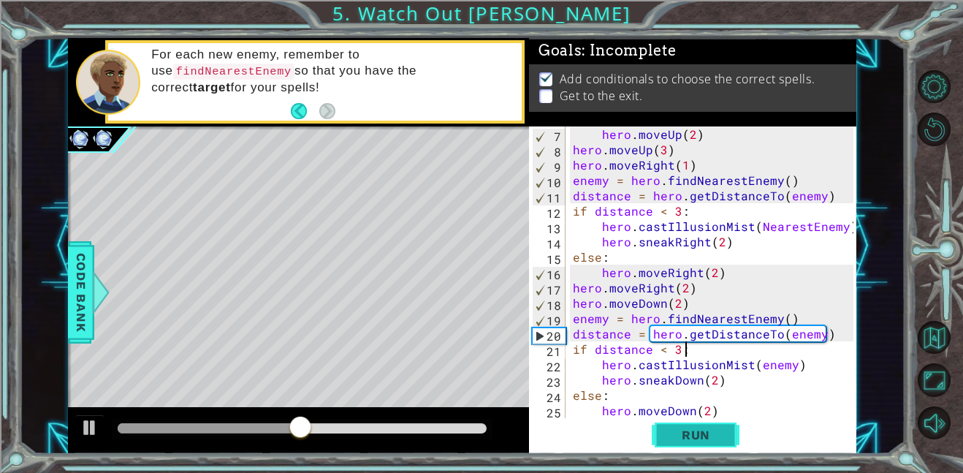
click at [734, 441] on button "Run" at bounding box center [695, 434] width 88 height 33
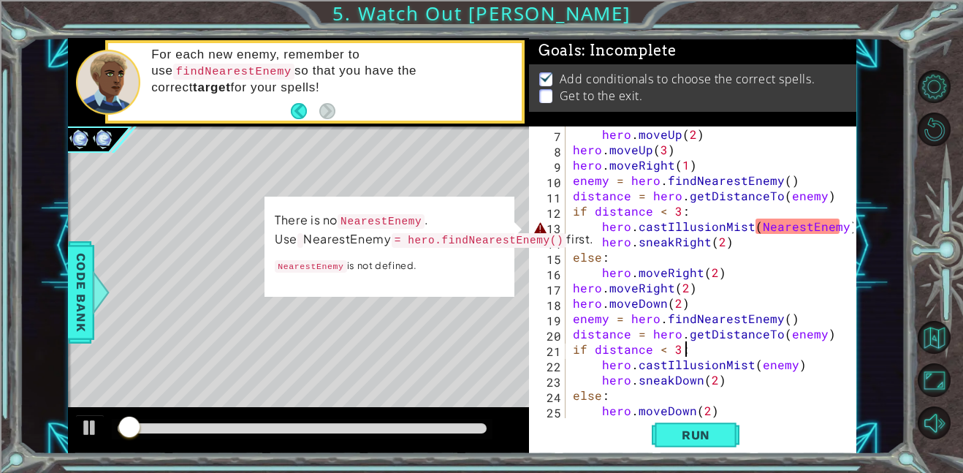
click at [800, 232] on div "hero . moveUp ( 2 ) hero . moveUp ( 3 ) hero . moveRight ( 1 ) enemy = hero . f…" at bounding box center [715, 287] width 291 height 322
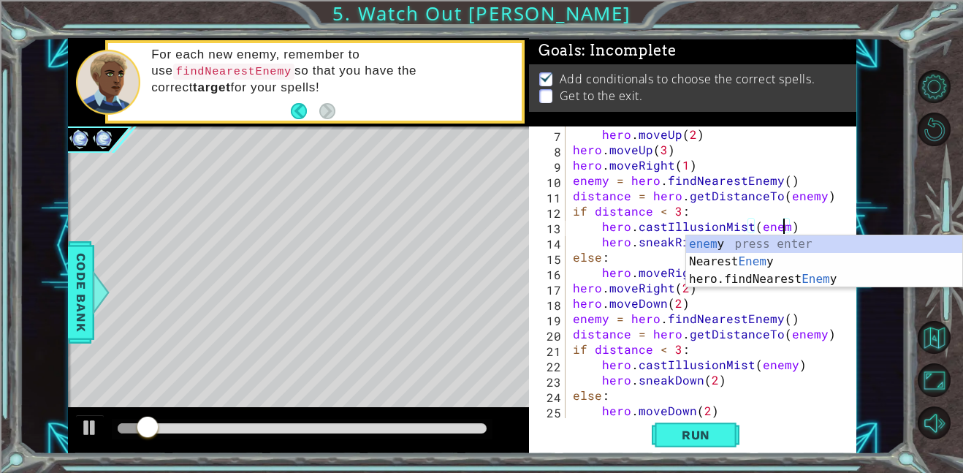
scroll to position [0, 13]
click at [808, 243] on div "enemy press enter Nearest Enemy press enter hero.findNearest Enemy press enter" at bounding box center [824, 279] width 276 height 88
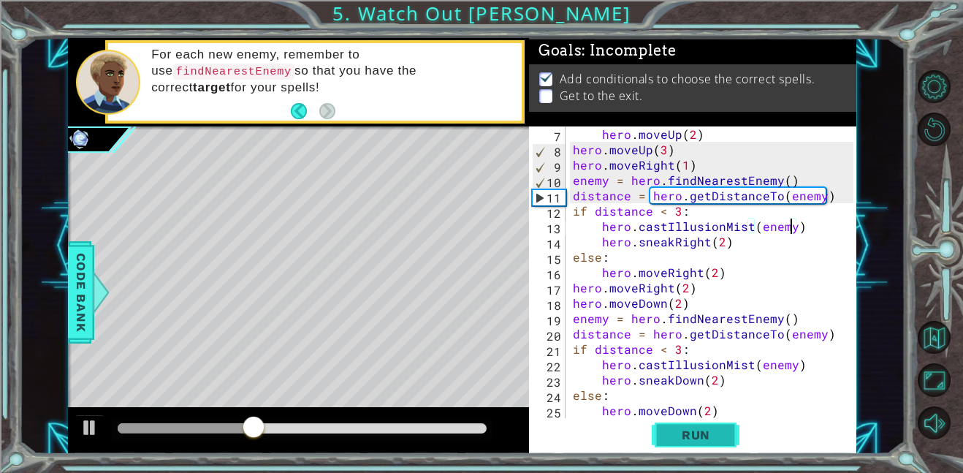
type textarea "hero.castIllusionMist(enemy)"
click at [711, 422] on button "Run" at bounding box center [695, 434] width 88 height 33
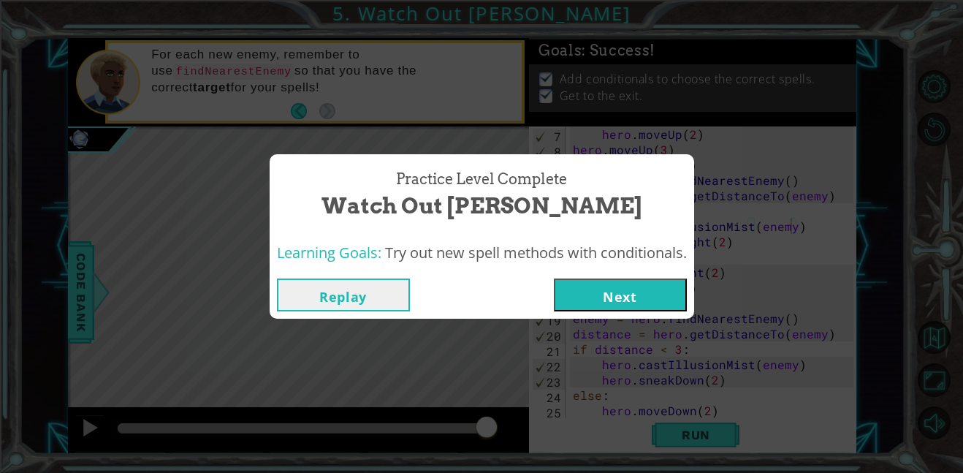
click at [599, 299] on button "Next" at bounding box center [620, 294] width 133 height 33
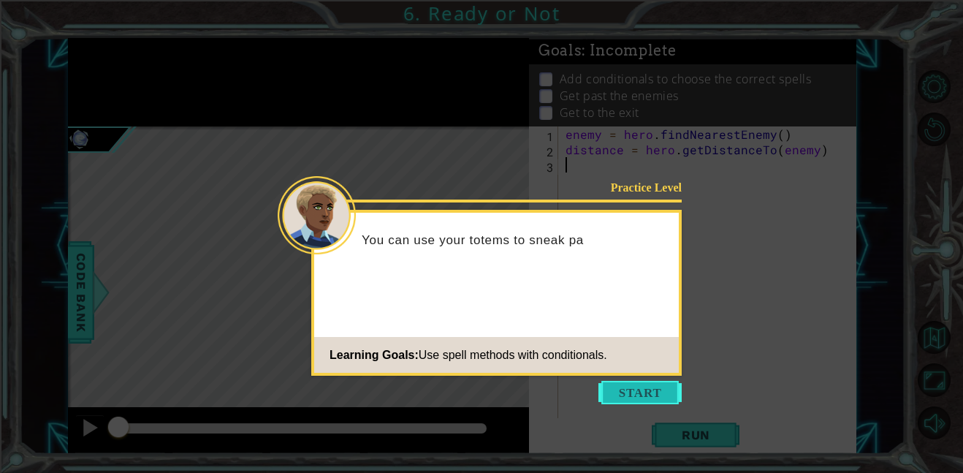
click at [674, 396] on button "Start" at bounding box center [639, 392] width 83 height 23
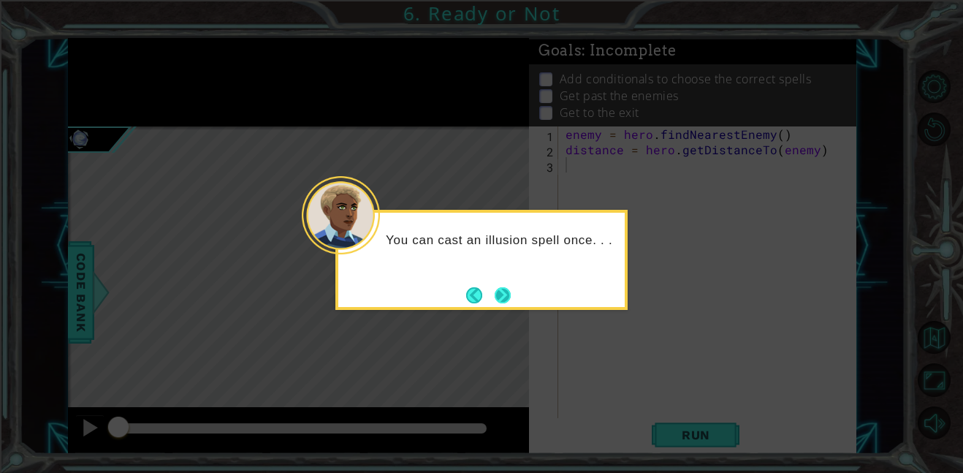
click at [495, 290] on button "Next" at bounding box center [502, 295] width 16 height 16
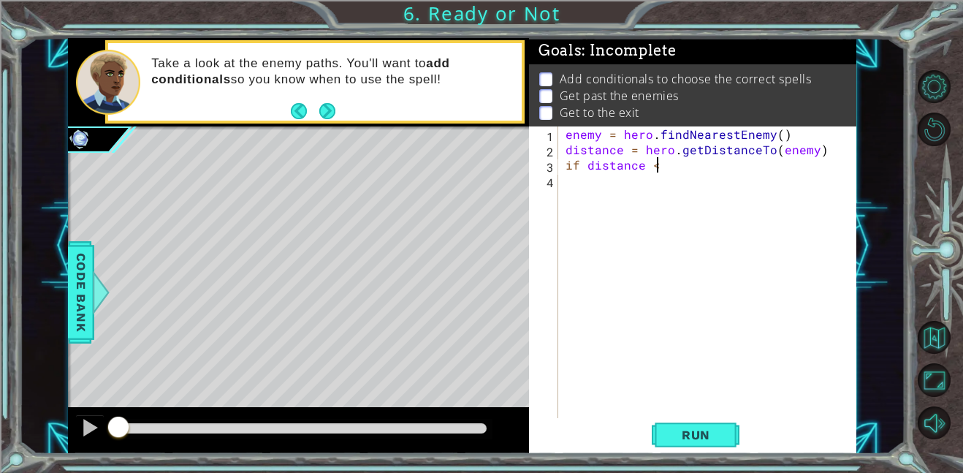
scroll to position [0, 6]
type textarea "if distance < 3:"
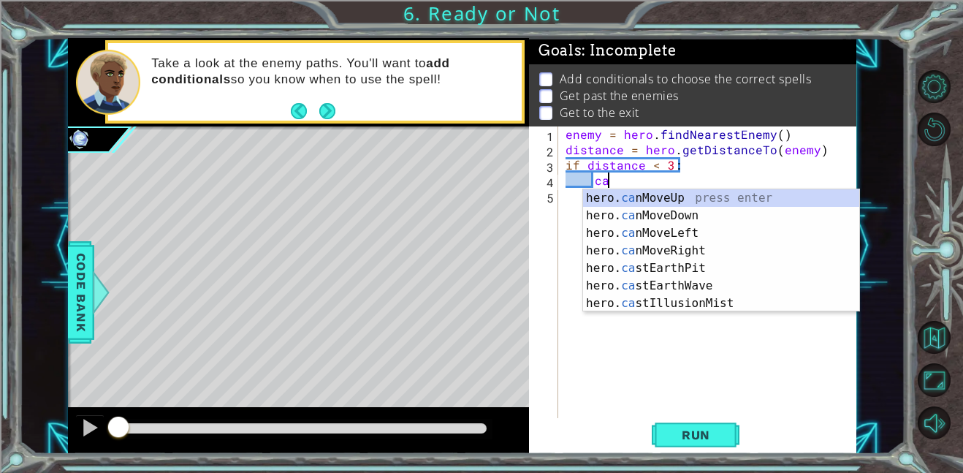
scroll to position [0, 2]
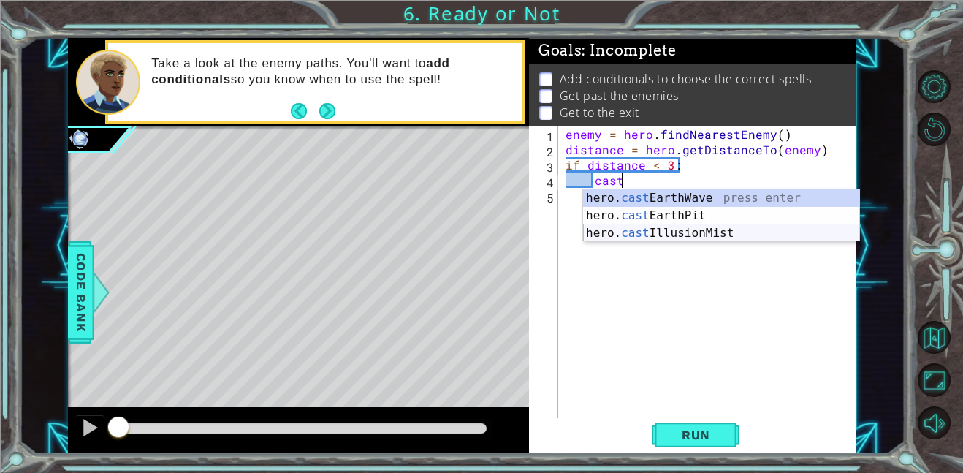
click at [656, 229] on div "hero. cast EarthWave press enter hero. cast EarthPit press enter hero. cast Ill…" at bounding box center [721, 233] width 276 height 88
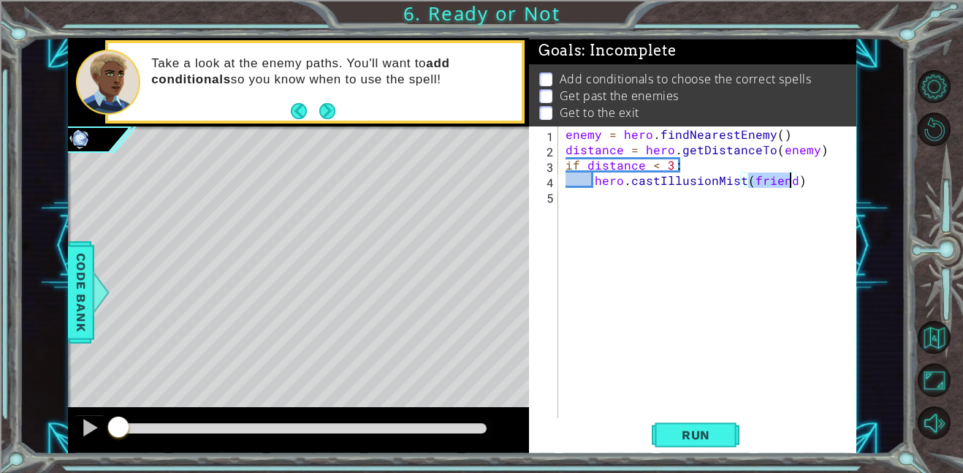
scroll to position [0, 11]
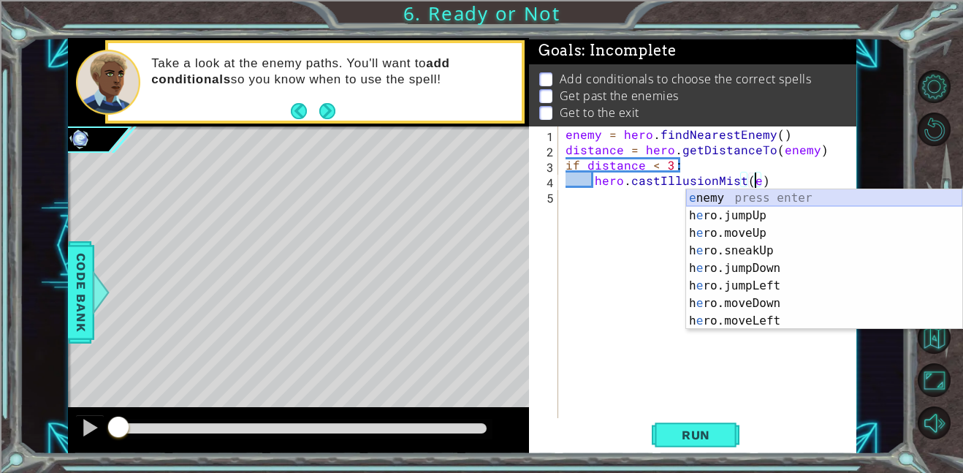
click at [733, 189] on div "e nemy press enter h e ro.jumpUp press enter h e ro.moveUp press enter h e ro.s…" at bounding box center [824, 276] width 276 height 175
type textarea "hero.castIllusionMist(enemy)"
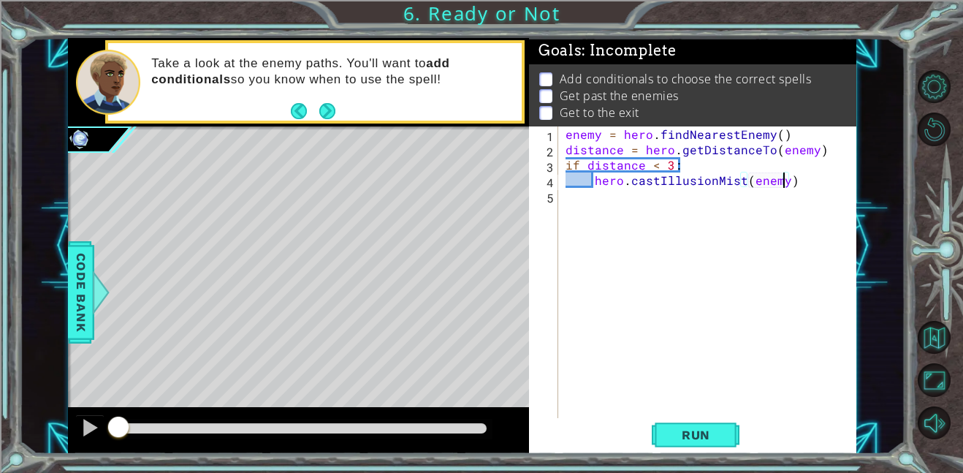
click at [747, 202] on div "enemy = hero . findNearestEnemy ( ) distance = hero . getDistanceTo ( enemy ) i…" at bounding box center [711, 287] width 298 height 322
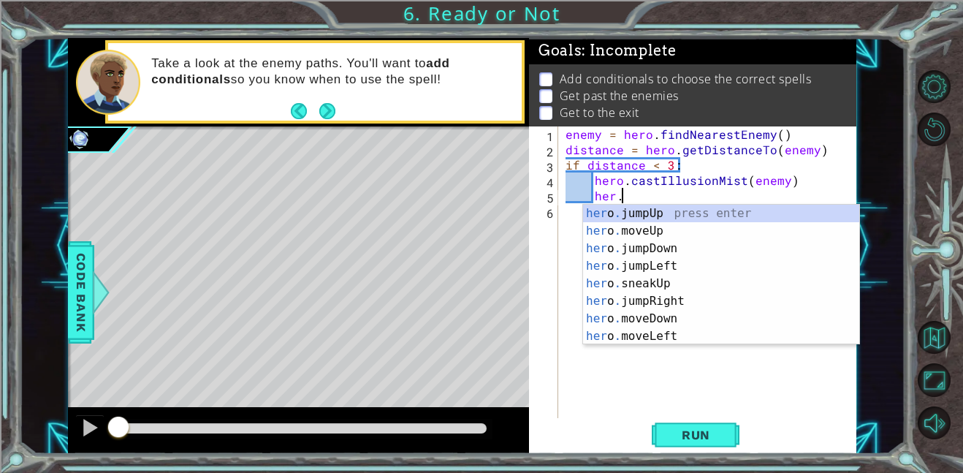
scroll to position [0, 3]
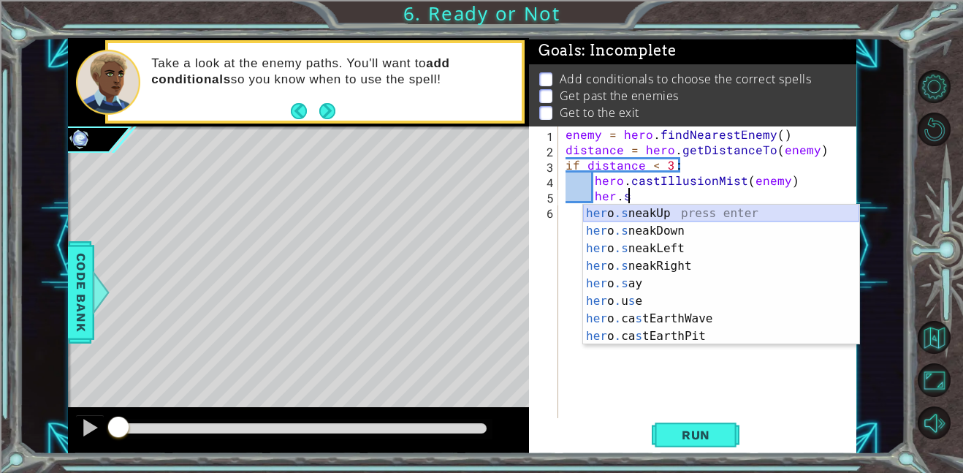
click at [792, 212] on div "her o .s neakUp press enter her o .s neakDown press enter her o .s neakLeft pre…" at bounding box center [721, 291] width 276 height 175
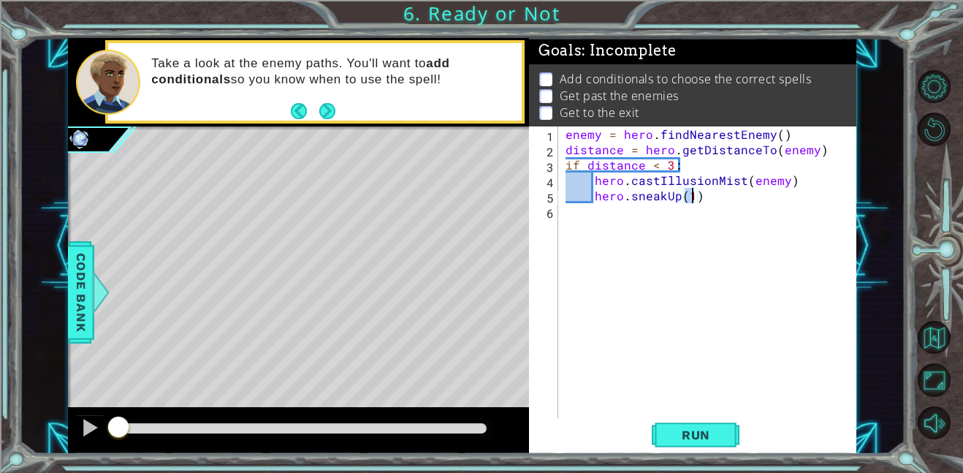
type textarea "hero.sneakUp(2)"
click at [768, 206] on div "enemy = hero . findNearestEnemy ( ) distance = hero . getDistanceTo ( enemy ) i…" at bounding box center [711, 287] width 298 height 322
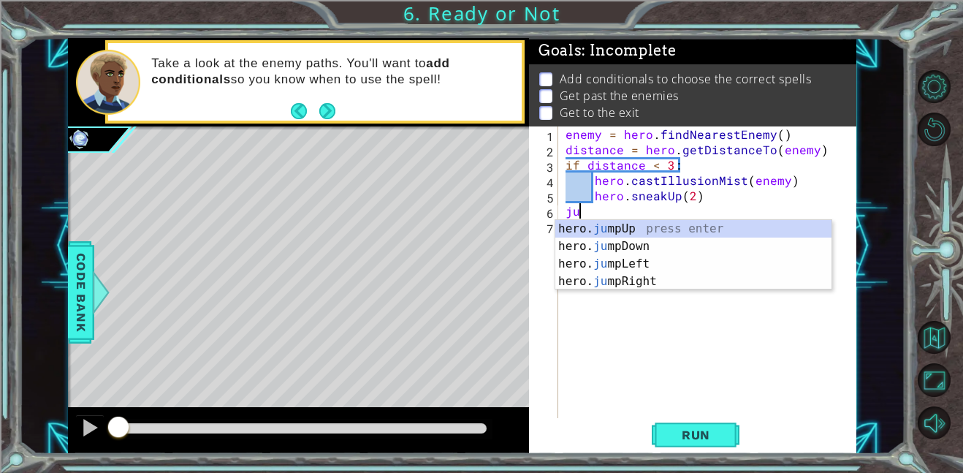
type textarea "jum"
click at [717, 231] on div "hero. jum pUp press enter hero. jum pDown press enter hero. jum pLeft press ent…" at bounding box center [693, 272] width 276 height 105
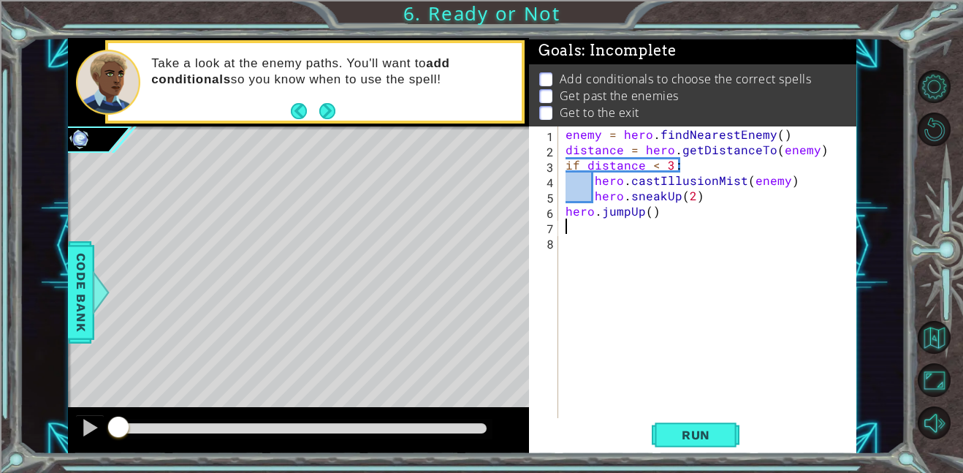
click at [654, 247] on div "enemy = hero . findNearestEnemy ( ) distance = hero . getDistanceTo ( enemy ) i…" at bounding box center [711, 287] width 298 height 322
click at [641, 232] on div "enemy = hero . findNearestEnemy ( ) distance = hero . getDistanceTo ( enemy ) i…" at bounding box center [711, 287] width 298 height 322
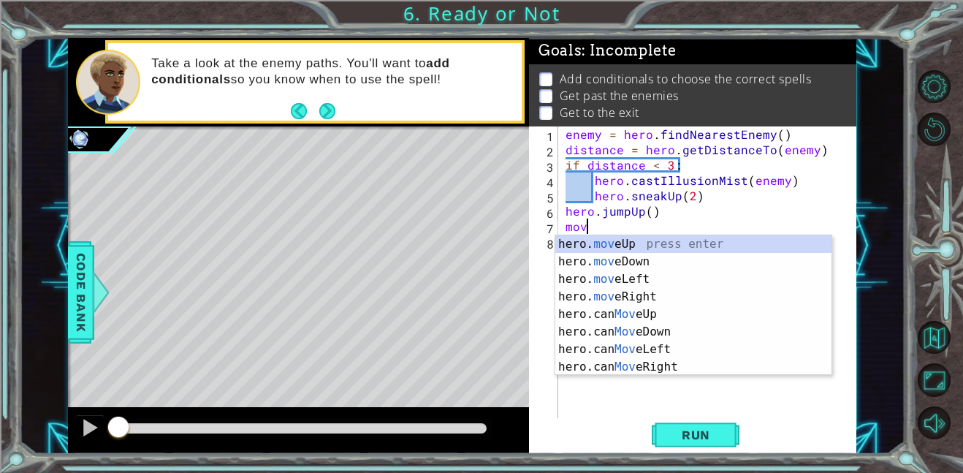
scroll to position [0, 1]
type textarea "hero.moveUp(1)"
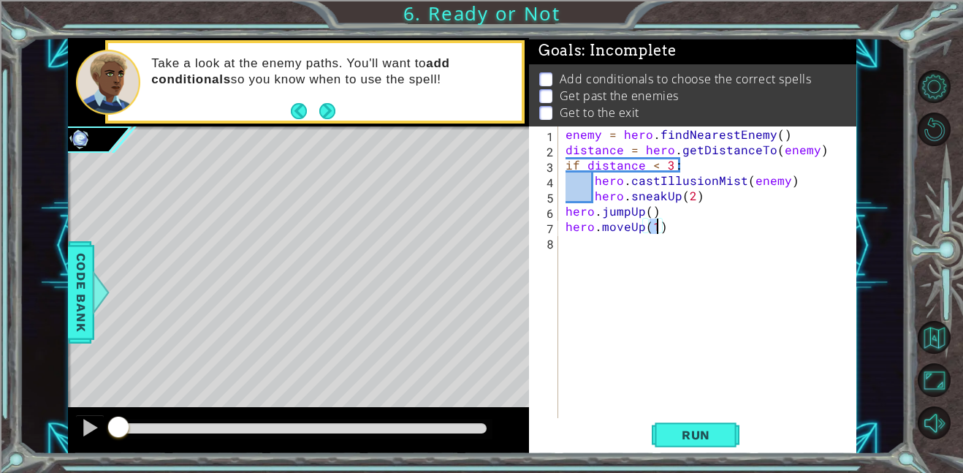
scroll to position [0, 5]
click at [644, 237] on div "enemy = hero . findNearestEnemy ( ) distance = hero . getDistanceTo ( enemy ) i…" at bounding box center [711, 287] width 298 height 322
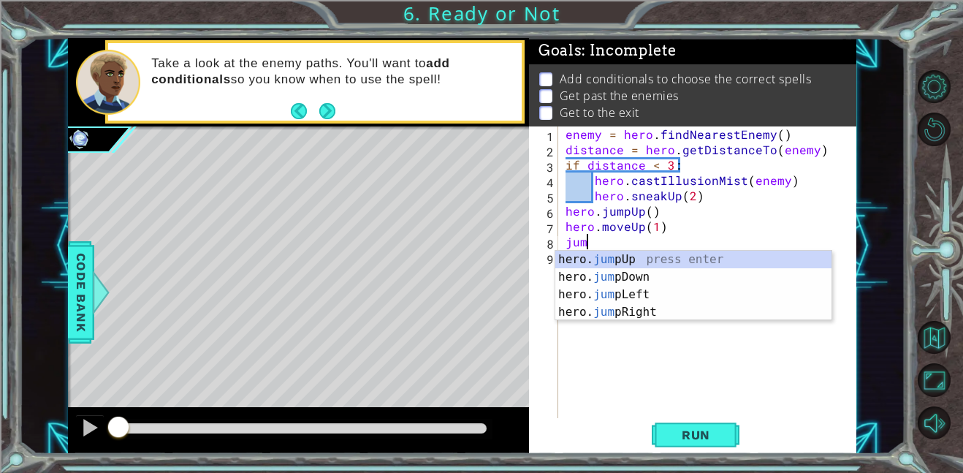
type textarea "jump"
click at [659, 310] on div "hero. jump Up press enter hero. jump Down press enter hero. jump Left press ent…" at bounding box center [693, 303] width 276 height 105
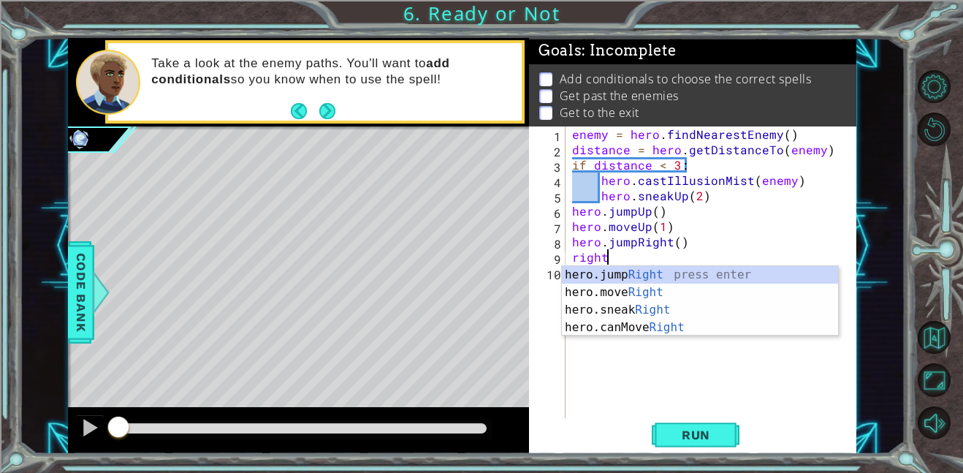
scroll to position [0, 1]
click at [588, 285] on div "hero.jump Right press enter hero.move Right press enter hero.sneak Right press …" at bounding box center [700, 318] width 276 height 105
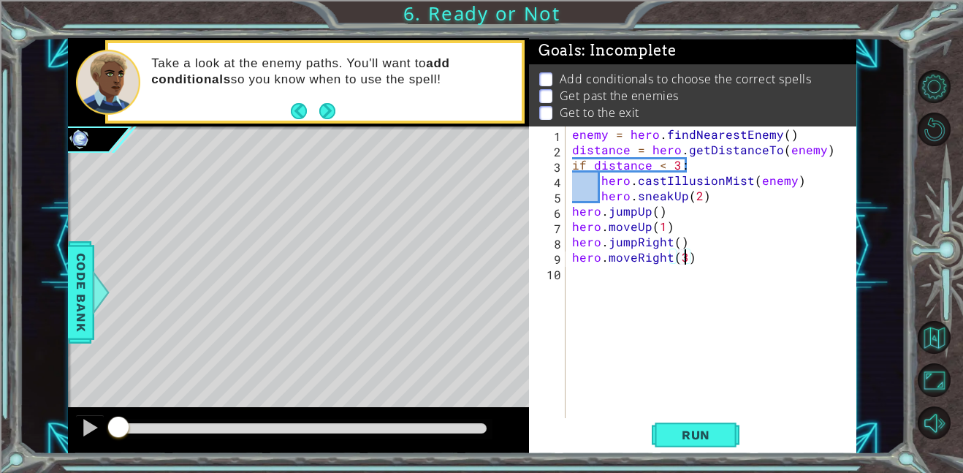
type textarea "hero.moveRight(3)"
click at [614, 295] on div "enemy = hero . findNearestEnemy ( ) distance = hero . getDistanceTo ( enemy ) i…" at bounding box center [714, 287] width 291 height 322
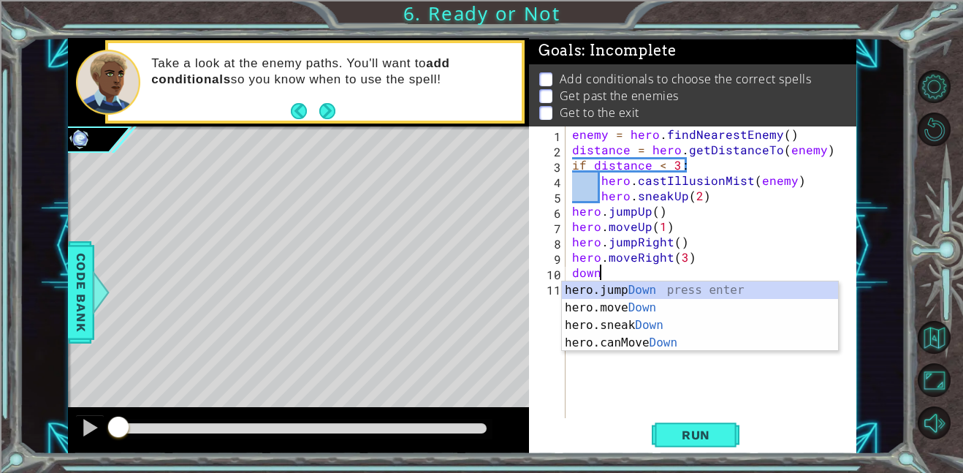
scroll to position [0, 1]
click at [629, 307] on div "hero.jump Down press enter hero.move Down press enter hero.sneak Down press ent…" at bounding box center [700, 333] width 276 height 105
type textarea "hero.moveDown(1)"
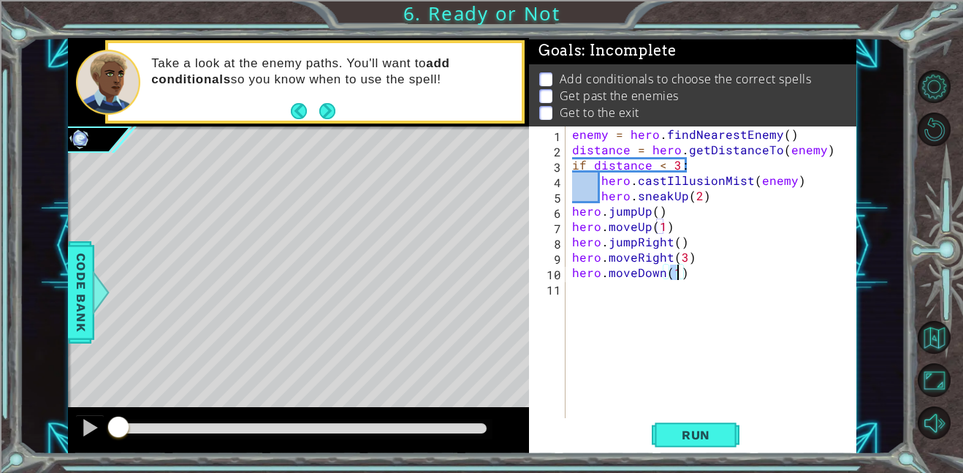
click at [635, 302] on div "enemy = hero . findNearestEnemy ( ) distance = hero . getDistanceTo ( enemy ) i…" at bounding box center [714, 287] width 291 height 322
click at [675, 423] on button "Run" at bounding box center [695, 434] width 88 height 33
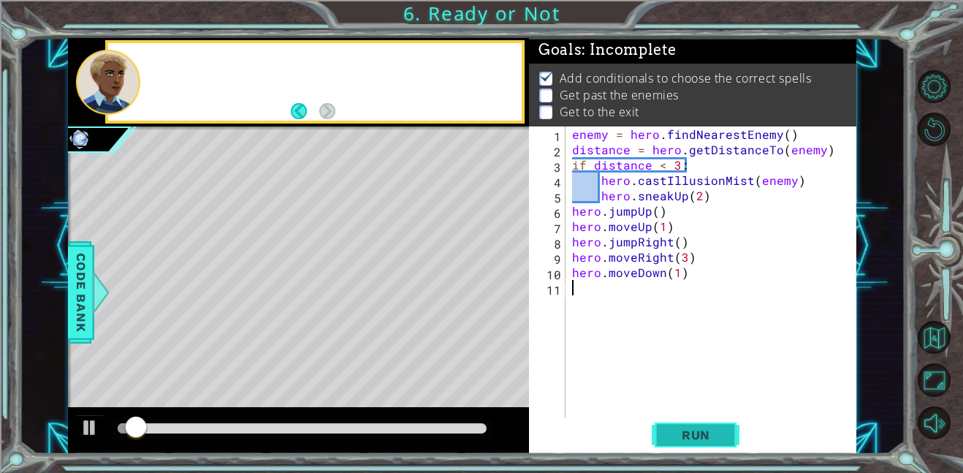
scroll to position [1, 0]
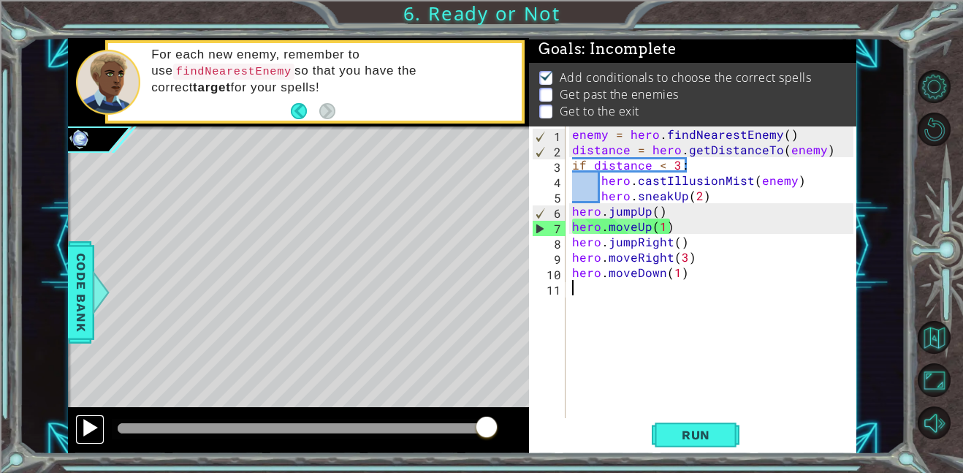
click at [88, 422] on div at bounding box center [89, 427] width 19 height 19
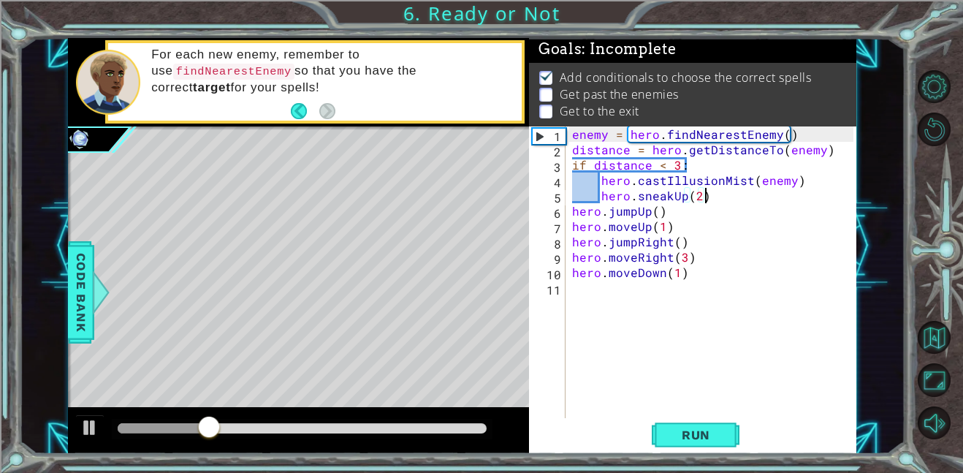
click at [722, 194] on div "enemy = hero . findNearestEnemy ( ) distance = hero . getDistanceTo ( enemy ) i…" at bounding box center [714, 287] width 291 height 322
type textarea "hero.sneakUp(2)"
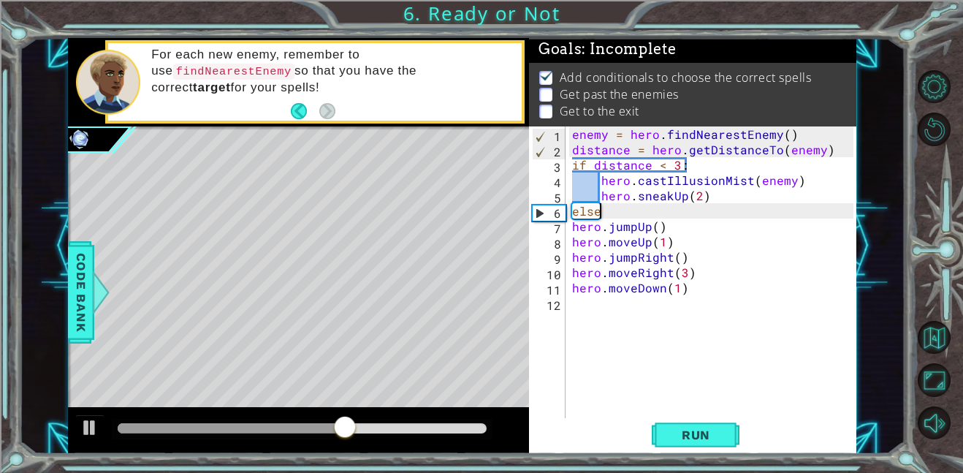
scroll to position [0, 1]
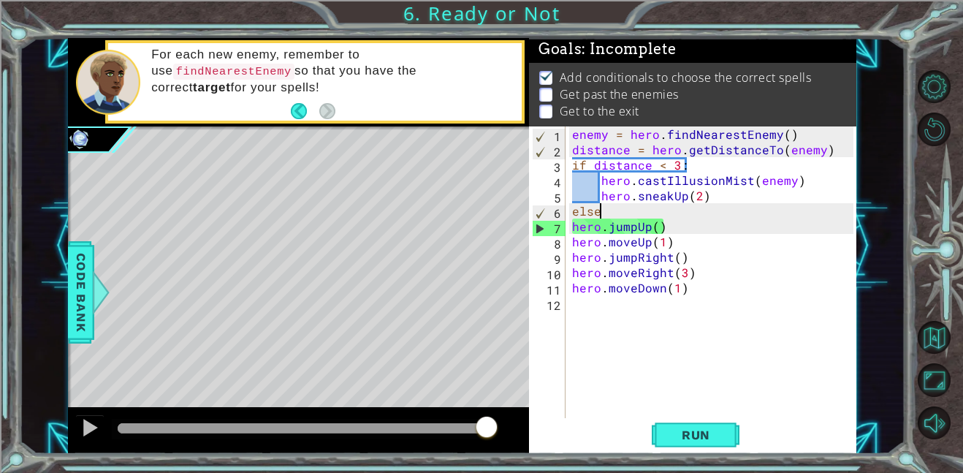
type textarea "else:"
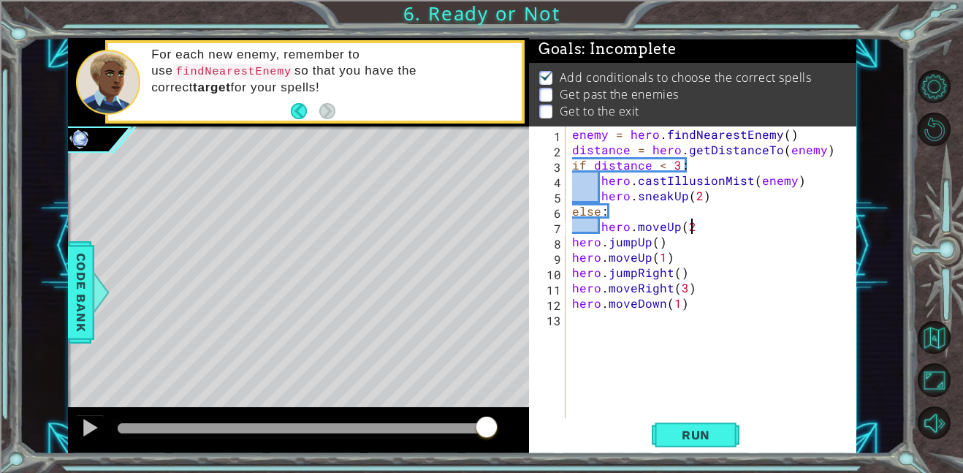
scroll to position [0, 7]
type textarea "hero.moveUp(2)"
click at [708, 445] on button "Run" at bounding box center [695, 434] width 88 height 33
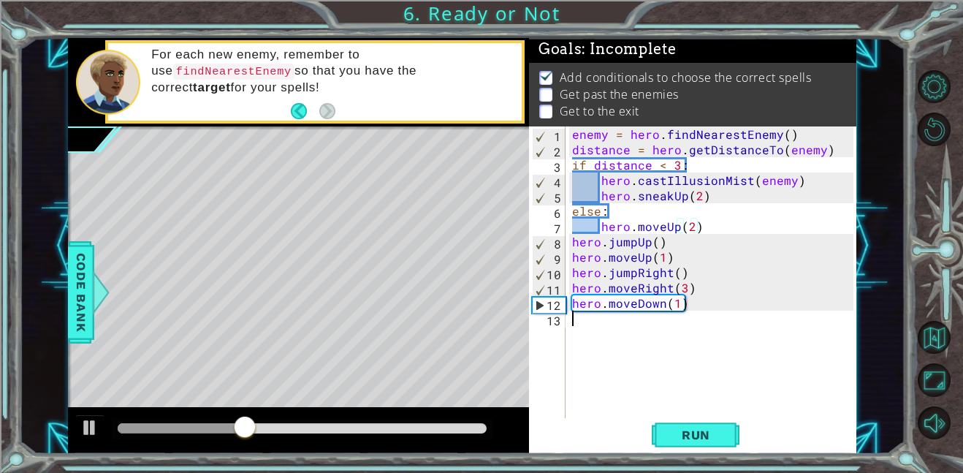
click at [607, 325] on div "enemy = hero . findNearestEnemy ( ) distance = hero . getDistanceTo ( enemy ) i…" at bounding box center [714, 287] width 291 height 322
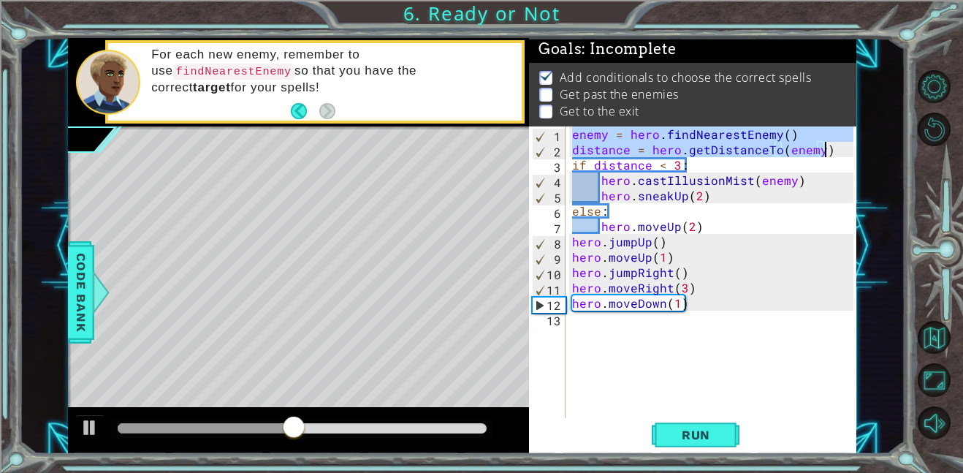
drag, startPoint x: 572, startPoint y: 134, endPoint x: 823, endPoint y: 151, distance: 251.8
click at [823, 151] on div "enemy = hero . findNearestEnemy ( ) distance = hero . getDistanceTo ( enemy ) i…" at bounding box center [714, 287] width 291 height 322
type textarea "enemy = hero.findNearestEnemy() distance = hero.getDistanceTo(enemy)"
click at [626, 324] on div "enemy = hero . findNearestEnemy ( ) distance = hero . getDistanceTo ( enemy ) i…" at bounding box center [714, 287] width 291 height 322
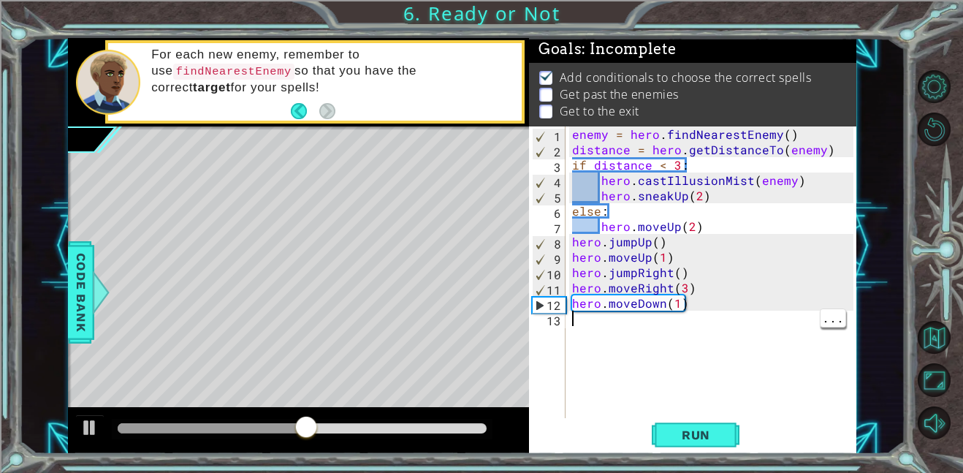
paste textarea "distance = hero.getDistanceTo(enemy)"
type textarea "distance = hero.getDistanceTo(enemy)"
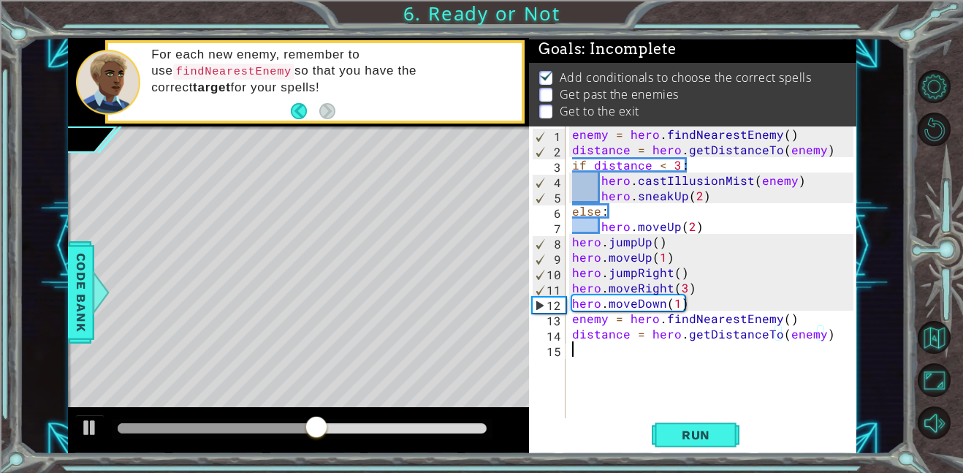
click at [661, 356] on div "enemy = hero . findNearestEnemy ( ) distance = hero . getDistanceTo ( enemy ) i…" at bounding box center [714, 287] width 291 height 322
type textarea "if distance < 3:"
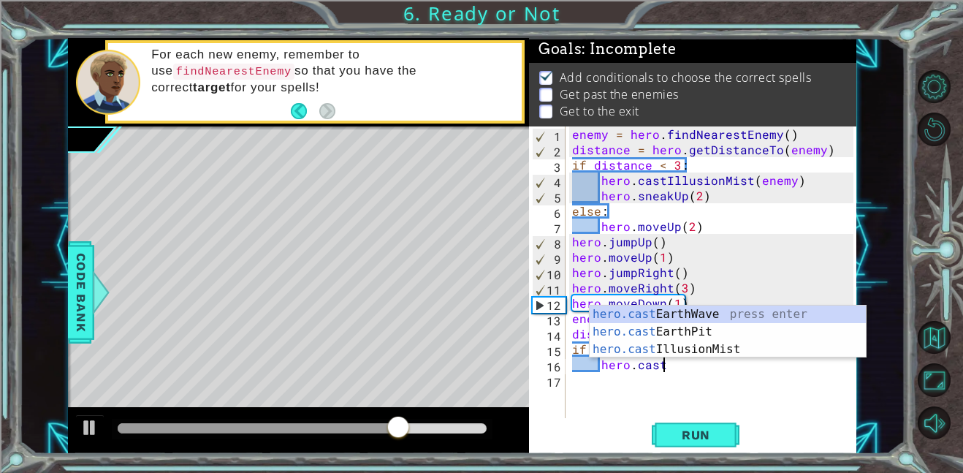
scroll to position [0, 4]
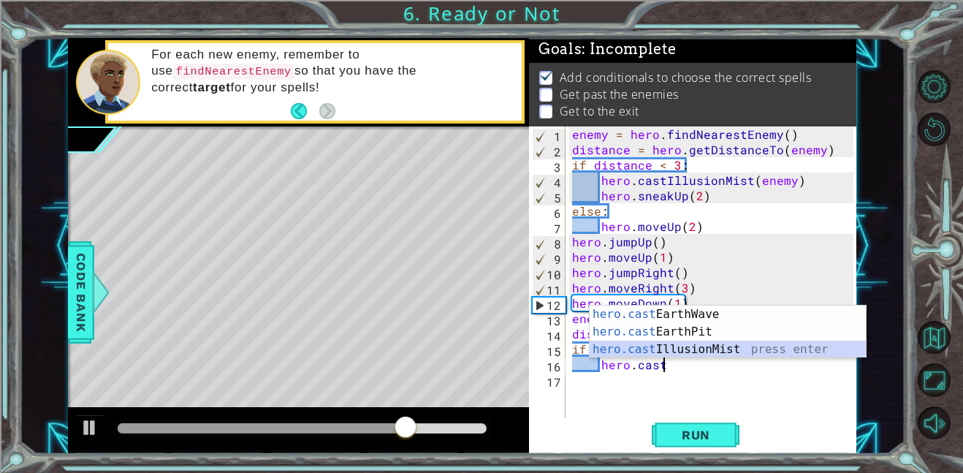
click at [687, 348] on div "hero.cast EarthWave press enter hero.cast EarthPit press enter hero.cast Illusi…" at bounding box center [727, 349] width 276 height 88
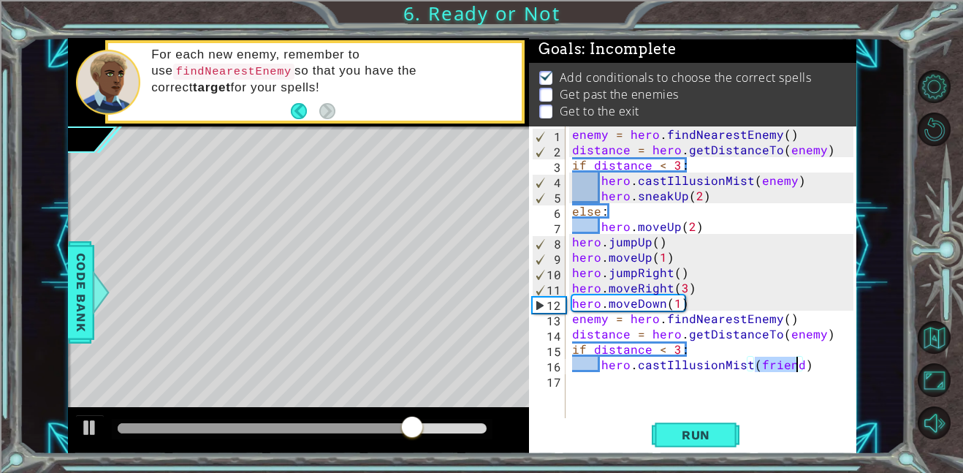
scroll to position [0, 12]
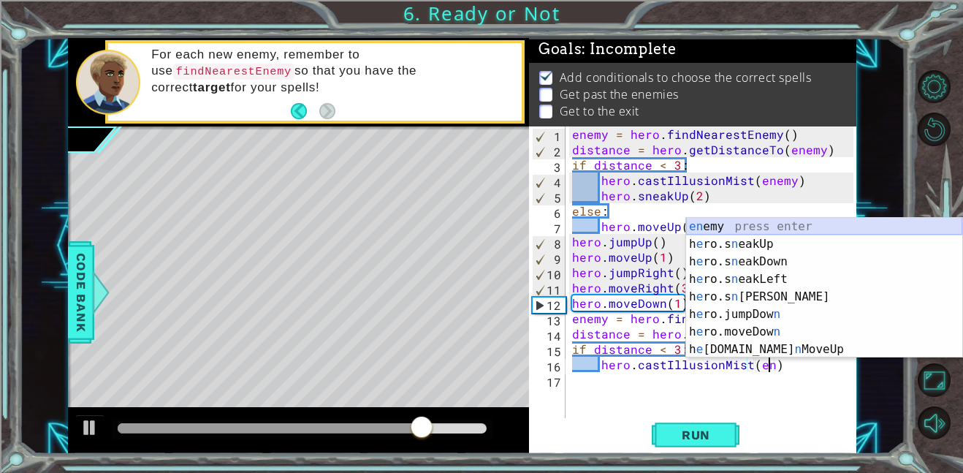
click at [790, 230] on div "en emy press enter h e ro.s n eakUp press enter h e ro.s n eakDown press enter …" at bounding box center [824, 305] width 276 height 175
type textarea "hero.castIllusionMist(enemy)"
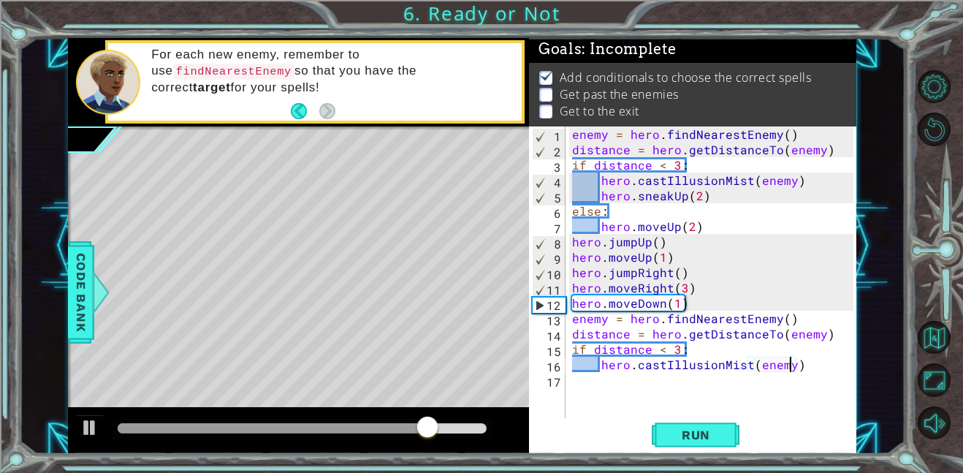
click at [699, 373] on div "enemy = hero . findNearestEnemy ( ) distance = hero . getDistanceTo ( enemy ) i…" at bounding box center [714, 287] width 291 height 322
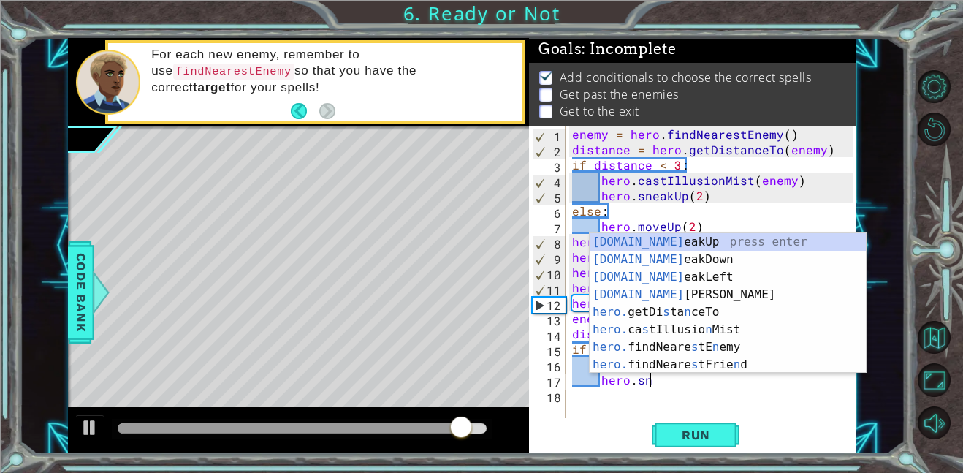
scroll to position [0, 4]
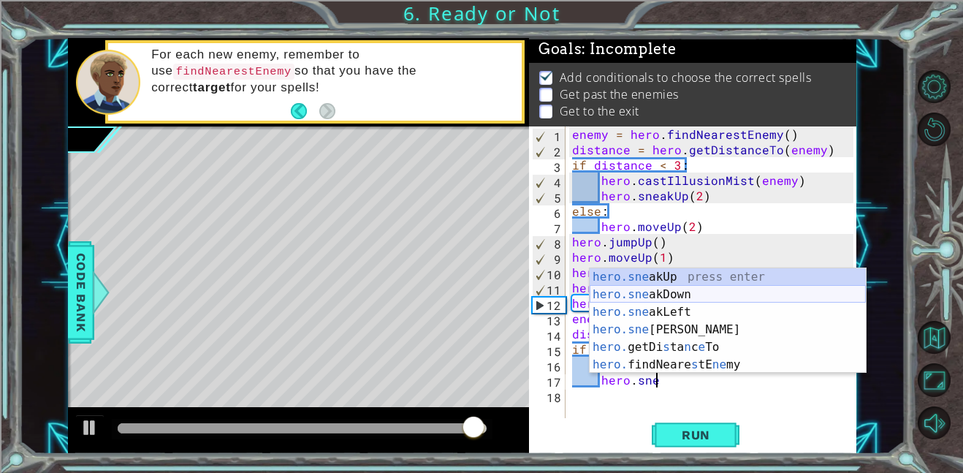
click at [712, 296] on div "hero.sne akUp press enter hero.sne akDown press enter hero.sne akLeft press ent…" at bounding box center [727, 338] width 276 height 140
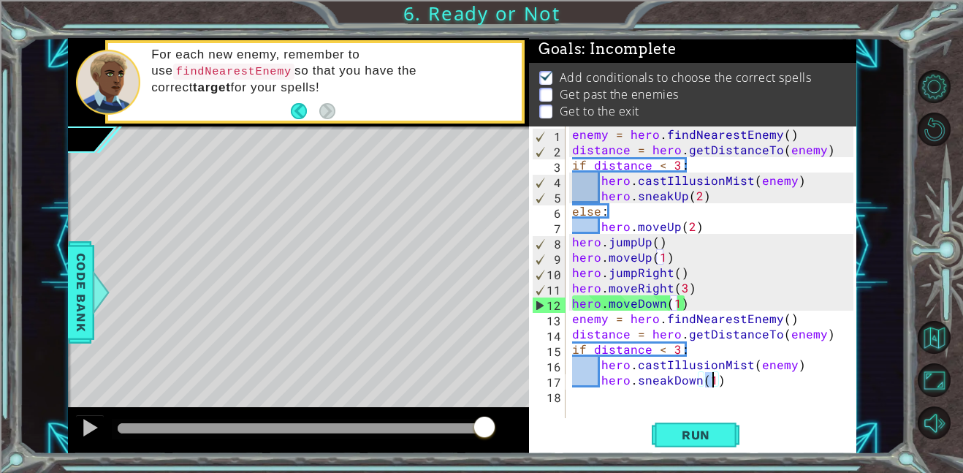
type textarea "hero.sneakDown(2)"
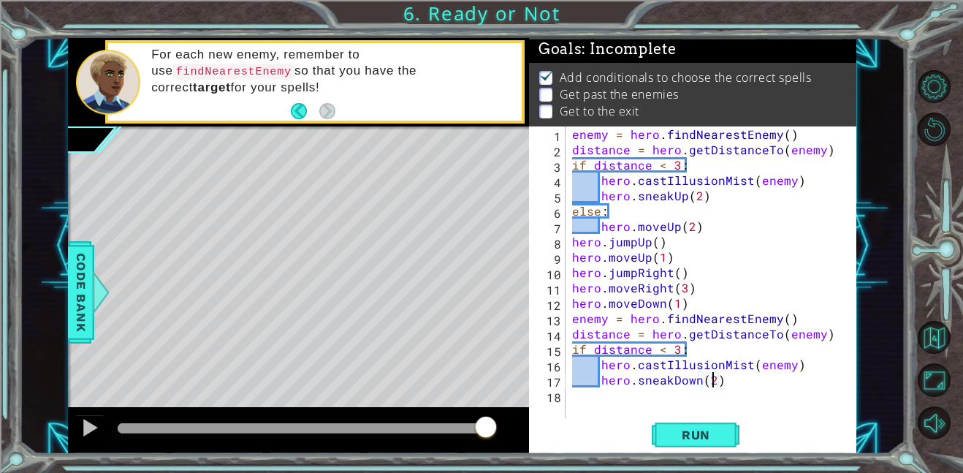
scroll to position [0, 8]
click at [697, 398] on div "enemy = hero . findNearestEnemy ( ) distance = hero . getDistanceTo ( enemy ) i…" at bounding box center [714, 287] width 291 height 322
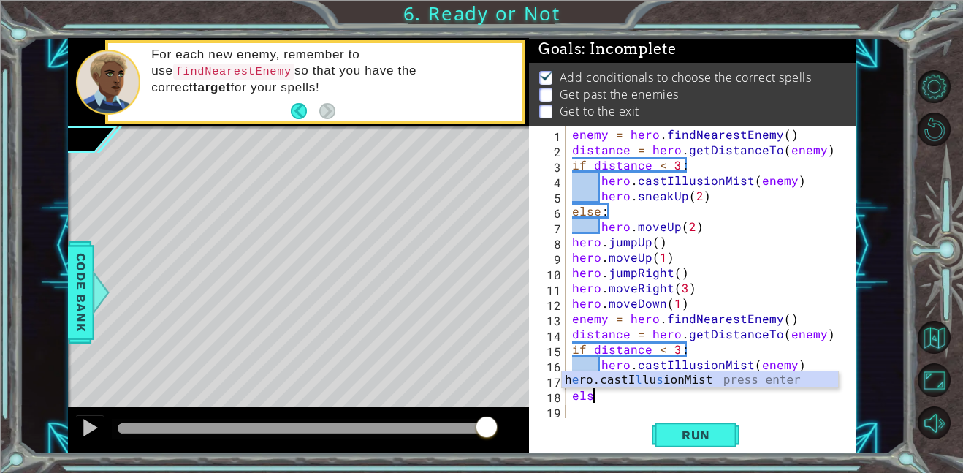
scroll to position [0, 1]
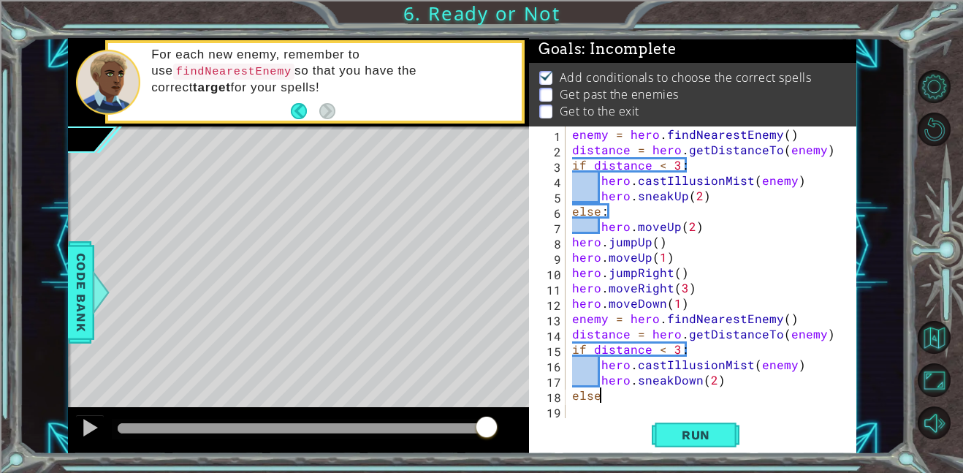
type textarea "else:"
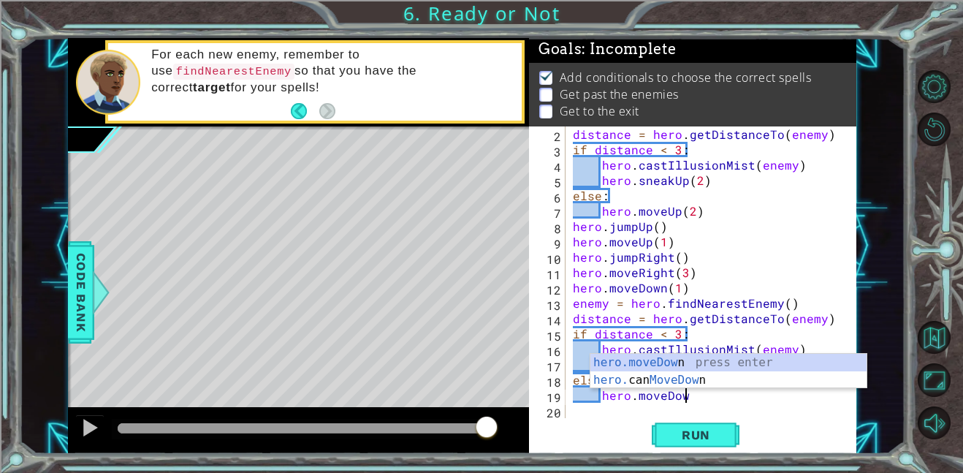
scroll to position [0, 7]
click at [714, 367] on div "hero.moveDown press enter hero. can MoveDown press enter" at bounding box center [728, 388] width 276 height 70
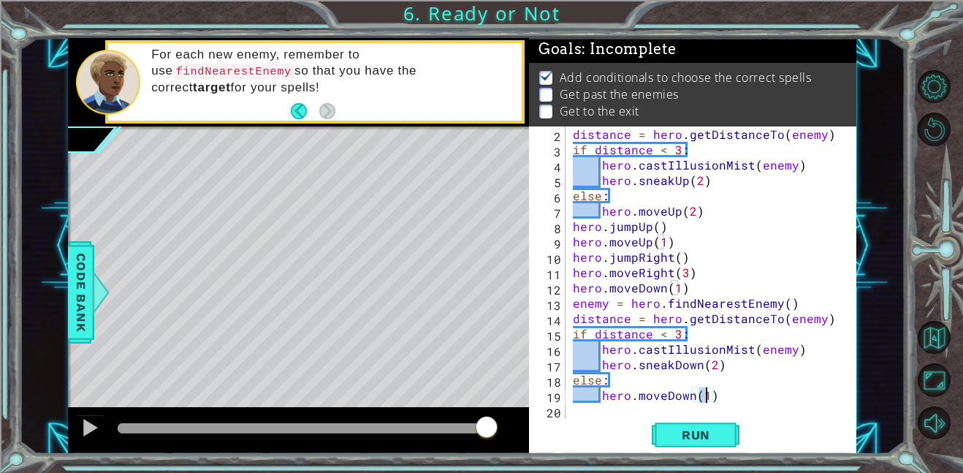
type textarea "hero.moveDown(2)"
click at [703, 406] on div "distance = hero . getDistanceTo ( enemy ) if distance < 3 : hero . castIllusion…" at bounding box center [715, 287] width 291 height 322
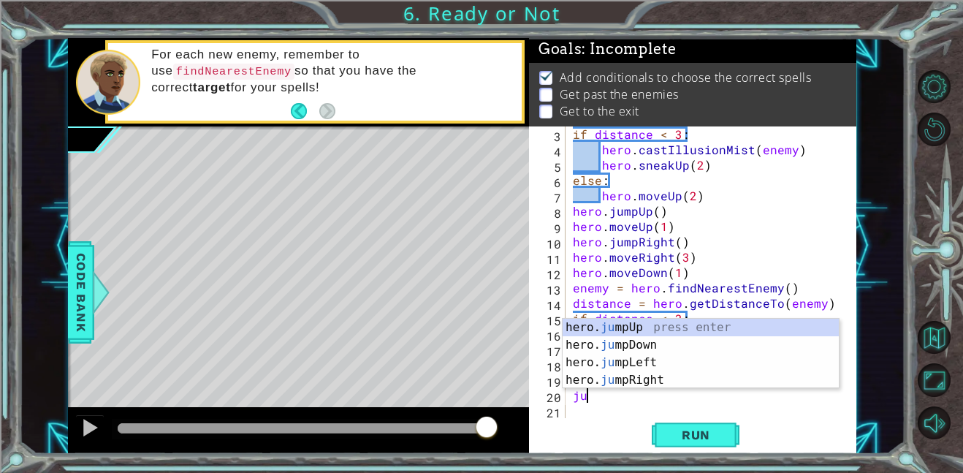
scroll to position [31, 0]
type textarea "jump"
click at [678, 350] on div "hero. jump Up press enter hero. jump Down press enter hero. jump Left press ent…" at bounding box center [700, 370] width 276 height 105
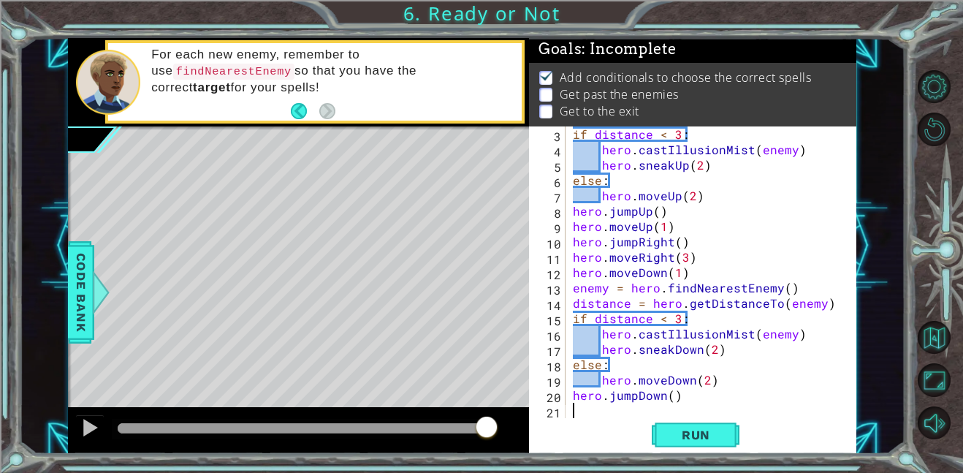
scroll to position [46, 0]
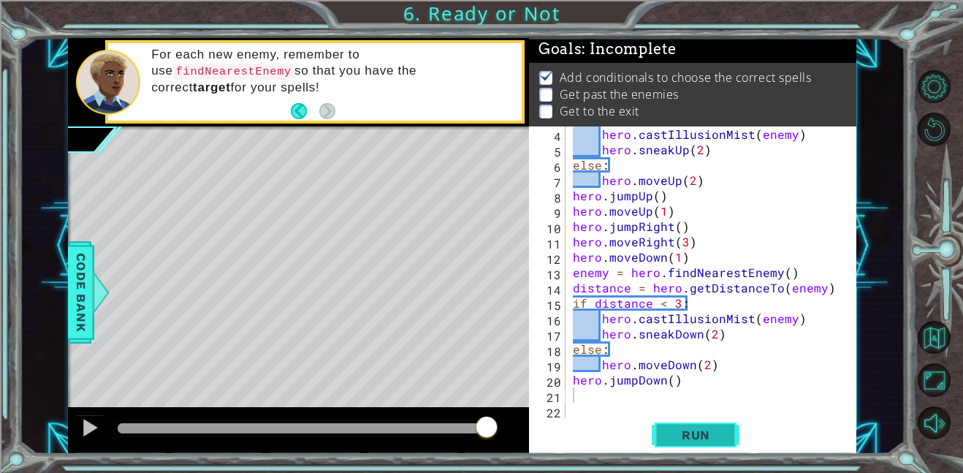
click at [685, 441] on span "Run" at bounding box center [696, 434] width 58 height 15
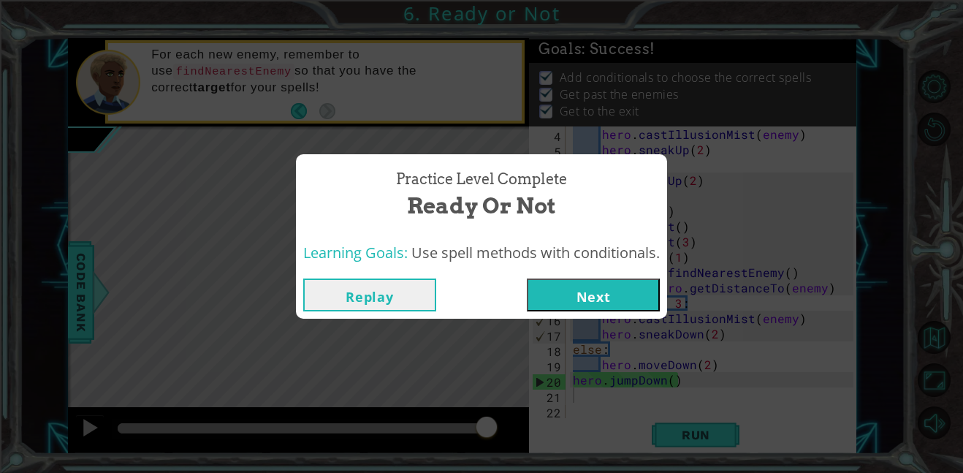
click at [578, 302] on button "Next" at bounding box center [593, 294] width 133 height 33
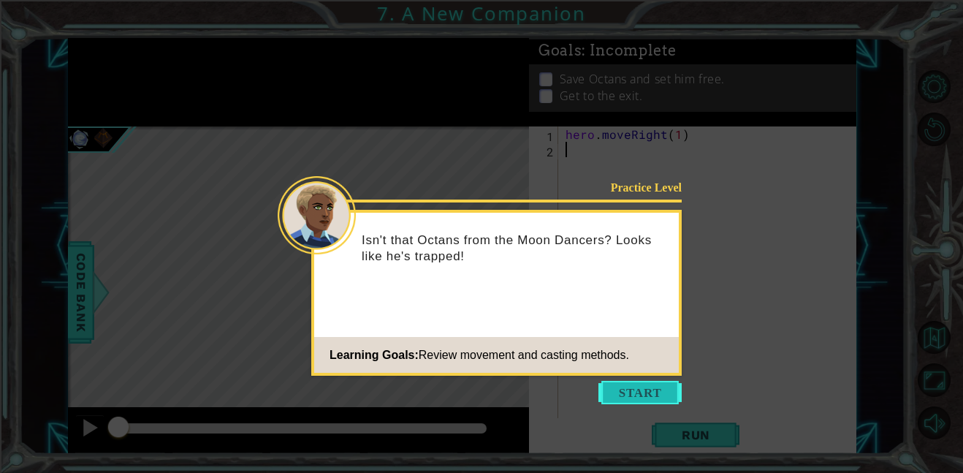
click at [658, 391] on button "Start" at bounding box center [639, 392] width 83 height 23
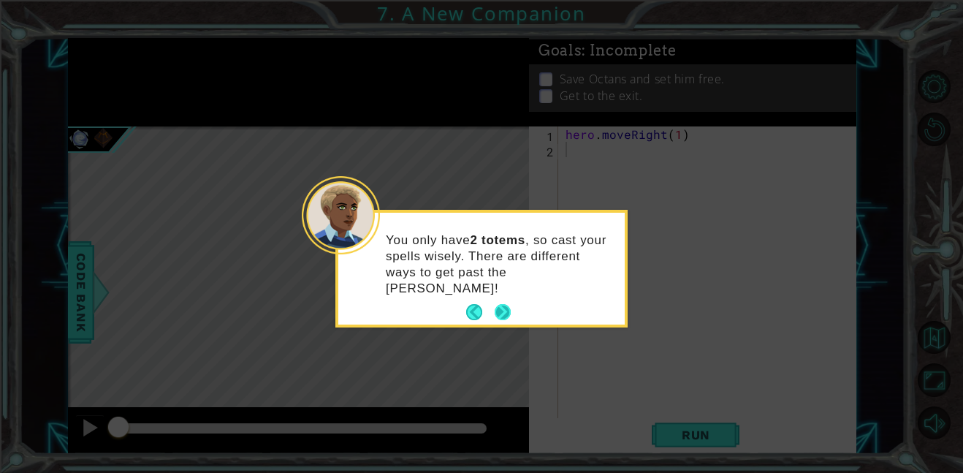
click at [494, 304] on button "Next" at bounding box center [502, 312] width 17 height 17
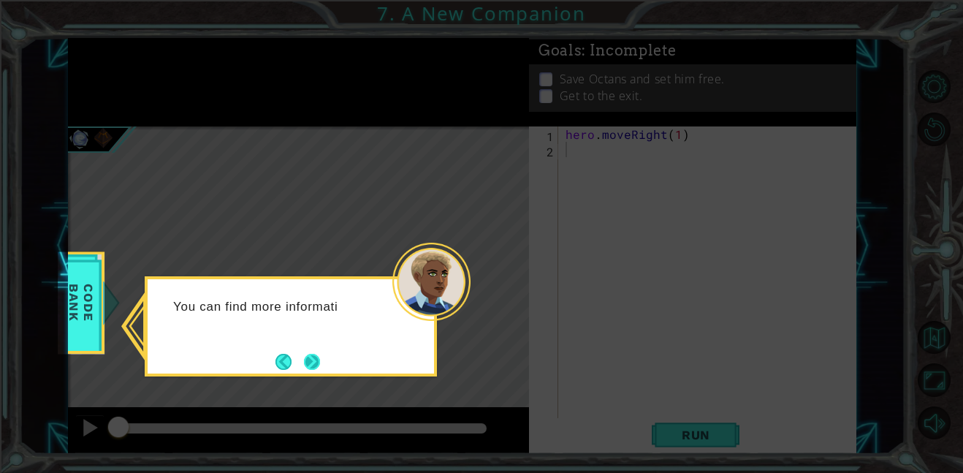
click at [320, 367] on button "Next" at bounding box center [312, 361] width 16 height 16
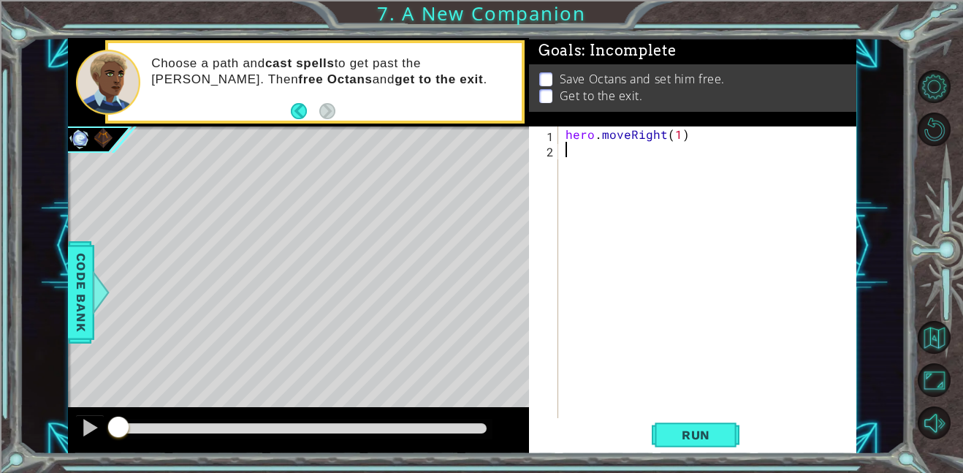
type input "#fea4a4"
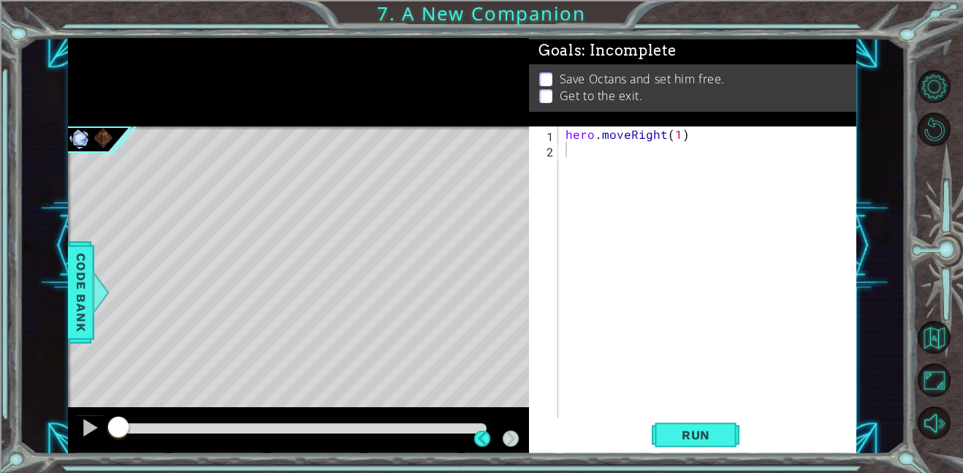
type input "60"
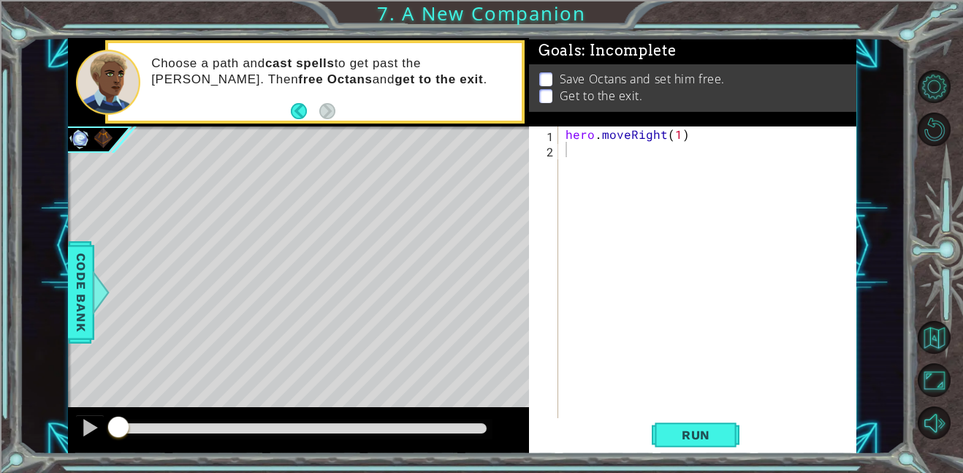
type input "#000000"
